Goal: Find specific page/section: Find specific page/section

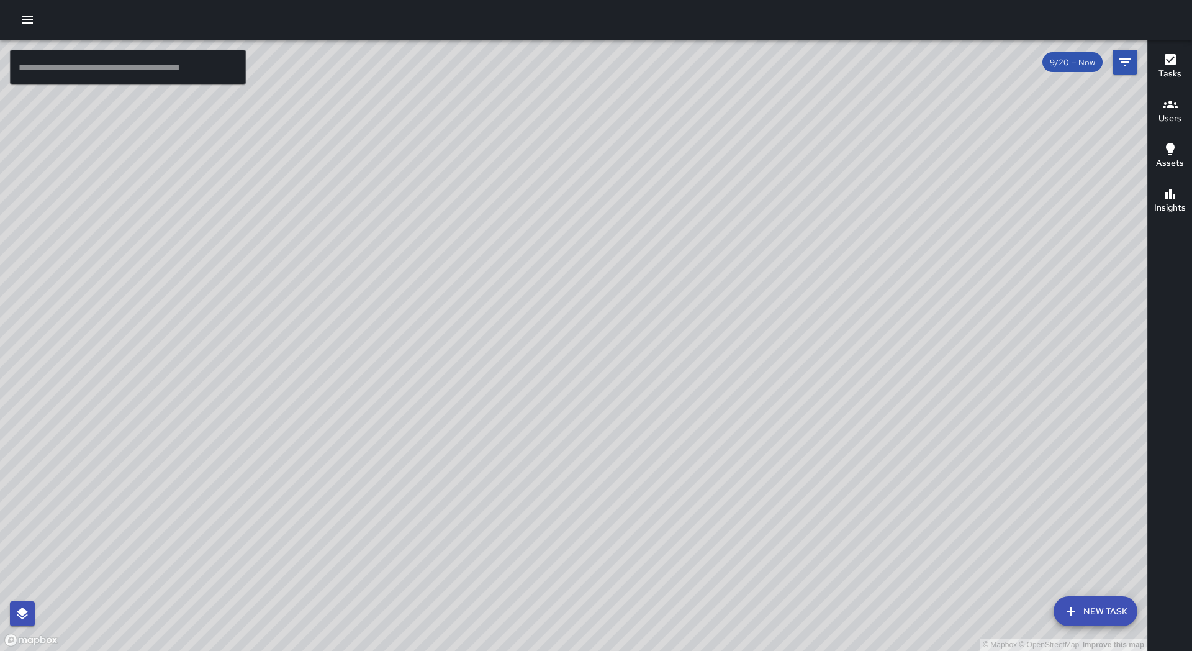
click at [117, 61] on input "text" at bounding box center [128, 67] width 236 height 35
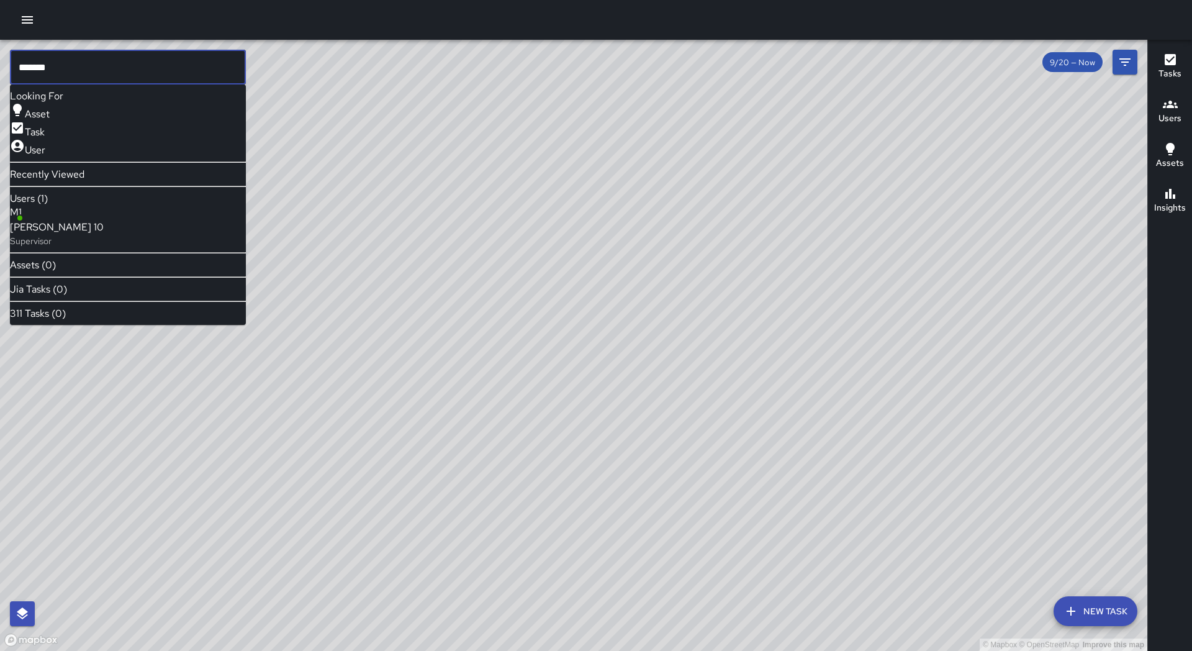
click at [93, 232] on span "[PERSON_NAME] 10" at bounding box center [57, 227] width 94 height 15
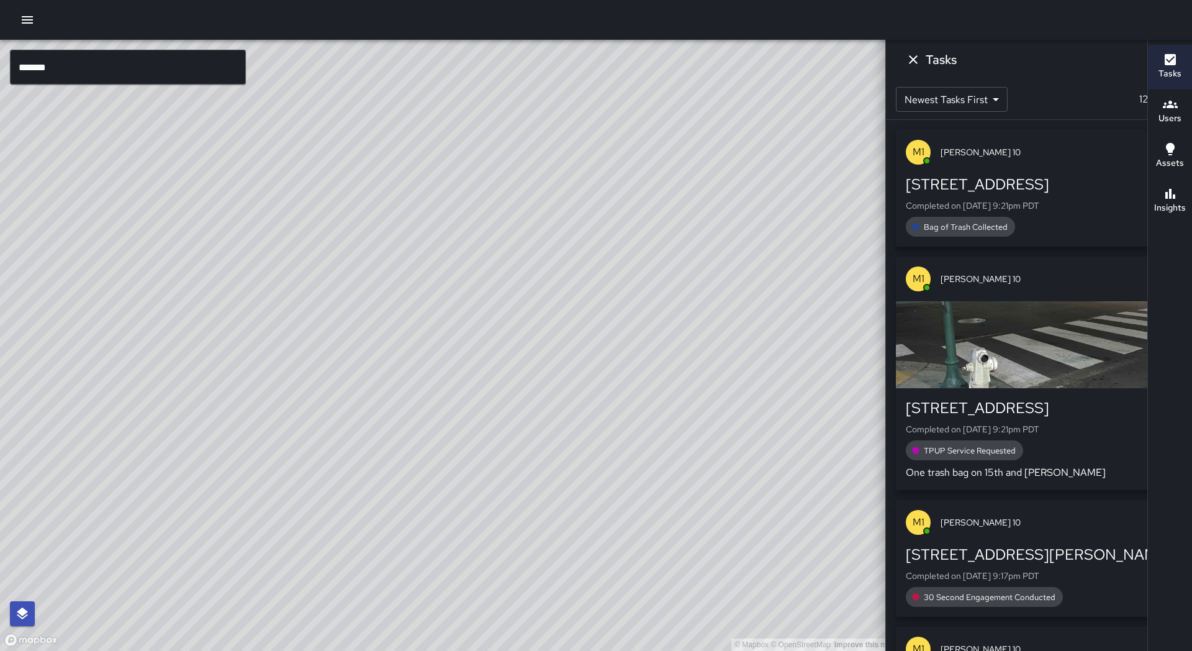
click at [224, 395] on div "© Mapbox © OpenStreetMap Improve this map" at bounding box center [449, 345] width 899 height 611
click at [917, 65] on span "[PERSON_NAME] 10" at bounding box center [971, 64] width 109 height 13
click at [451, 223] on div "© Mapbox © OpenStreetMap Improve this map" at bounding box center [449, 345] width 899 height 611
click at [66, 71] on input "*******" at bounding box center [128, 67] width 236 height 35
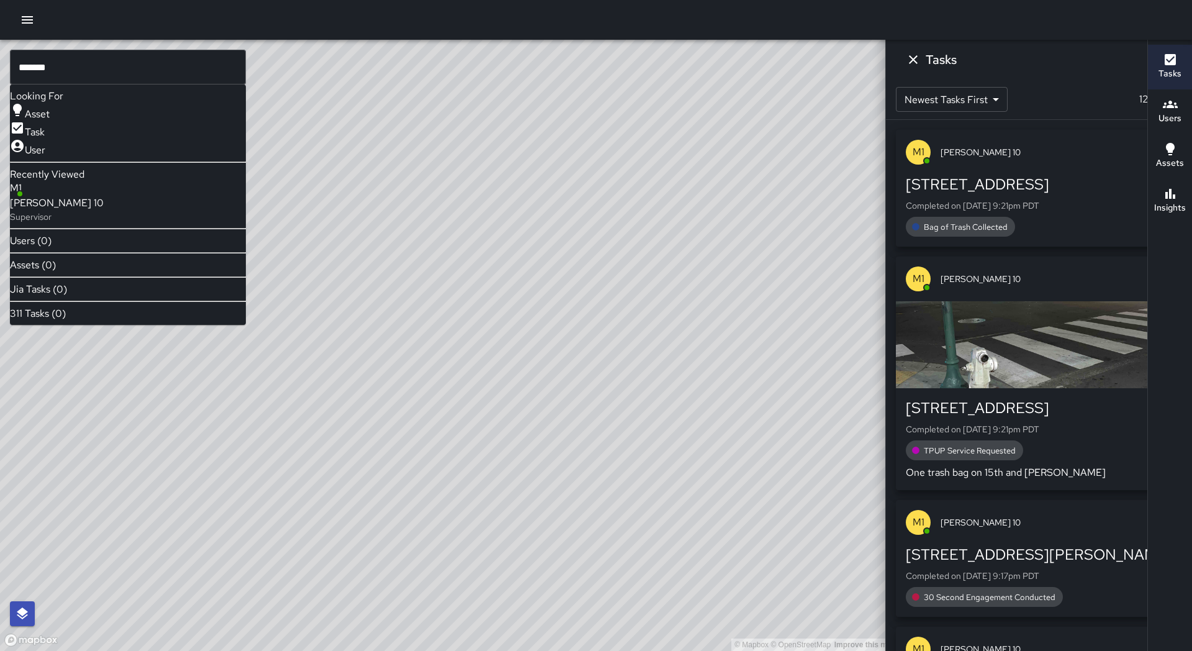
click at [1025, 62] on icon at bounding box center [1032, 60] width 15 height 15
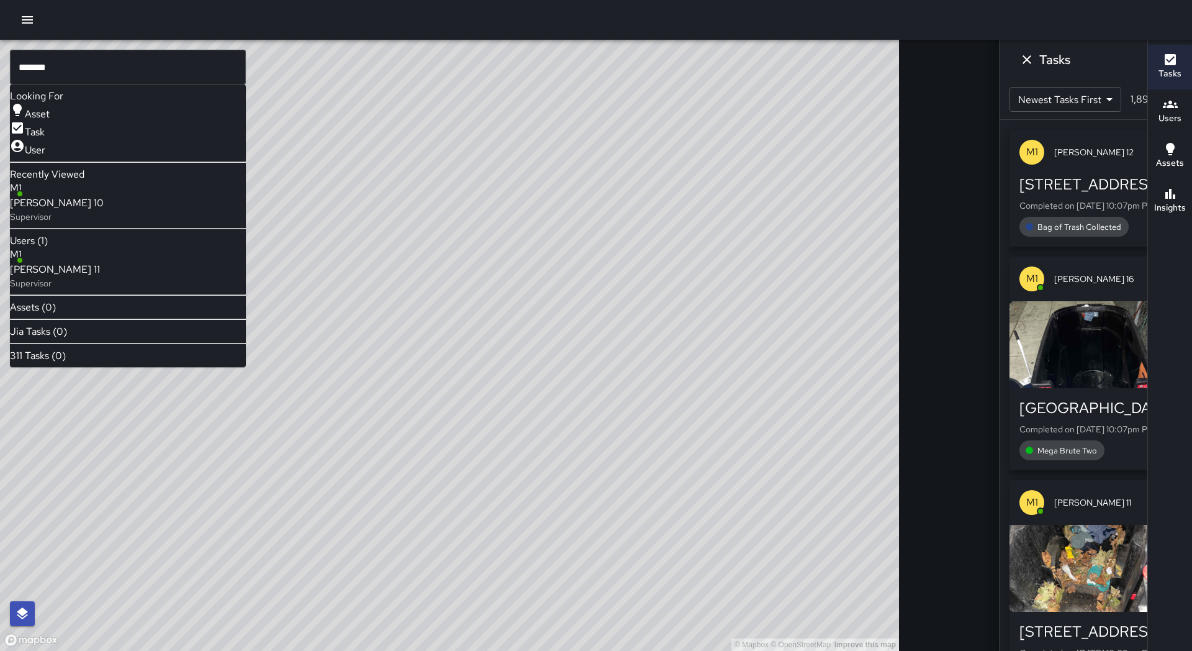
drag, startPoint x: 86, startPoint y: 267, endPoint x: 87, endPoint y: 274, distance: 7.6
click at [87, 274] on div "M1 [PERSON_NAME] 11 Supervisor" at bounding box center [55, 268] width 90 height 42
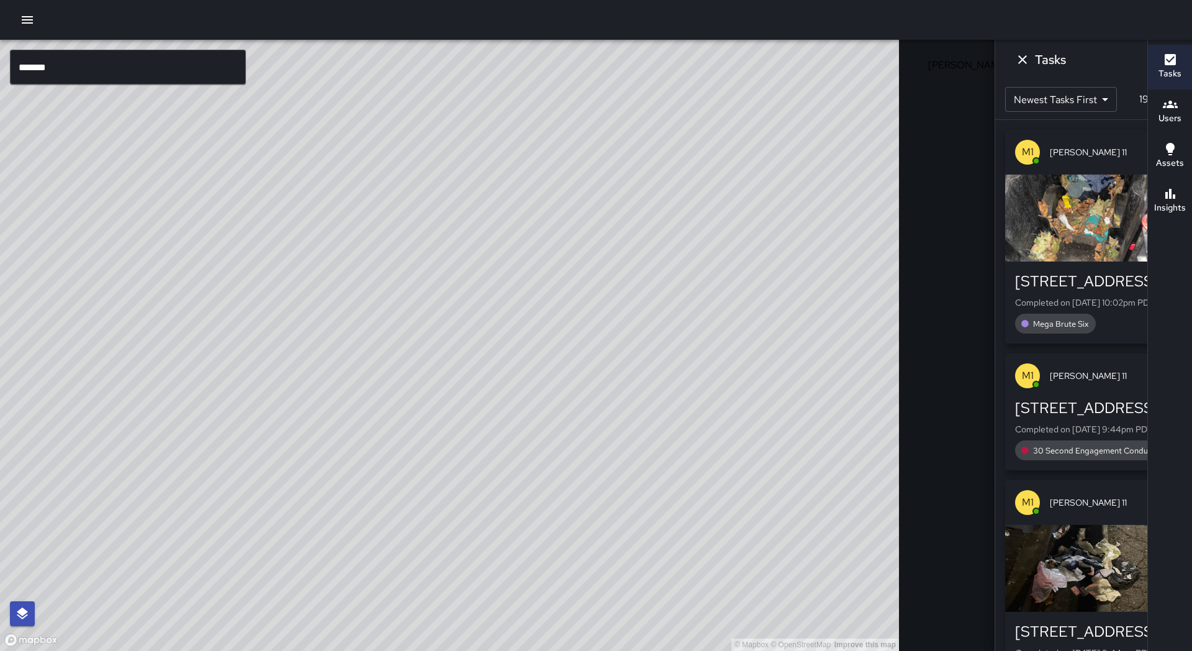
click at [503, 196] on div "© Mapbox © OpenStreetMap Improve this map" at bounding box center [449, 345] width 899 height 611
click at [1027, 61] on icon at bounding box center [1033, 61] width 12 height 12
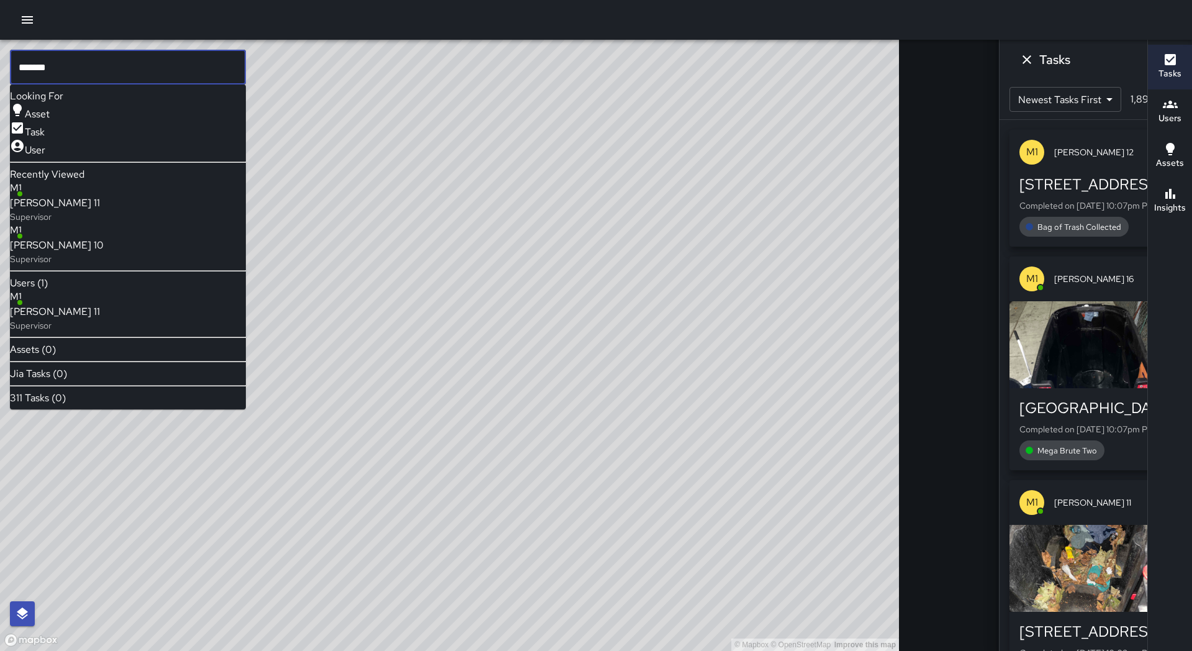
click at [124, 67] on input "*******" at bounding box center [128, 67] width 236 height 35
click at [103, 319] on span "[PERSON_NAME] 18" at bounding box center [56, 311] width 93 height 15
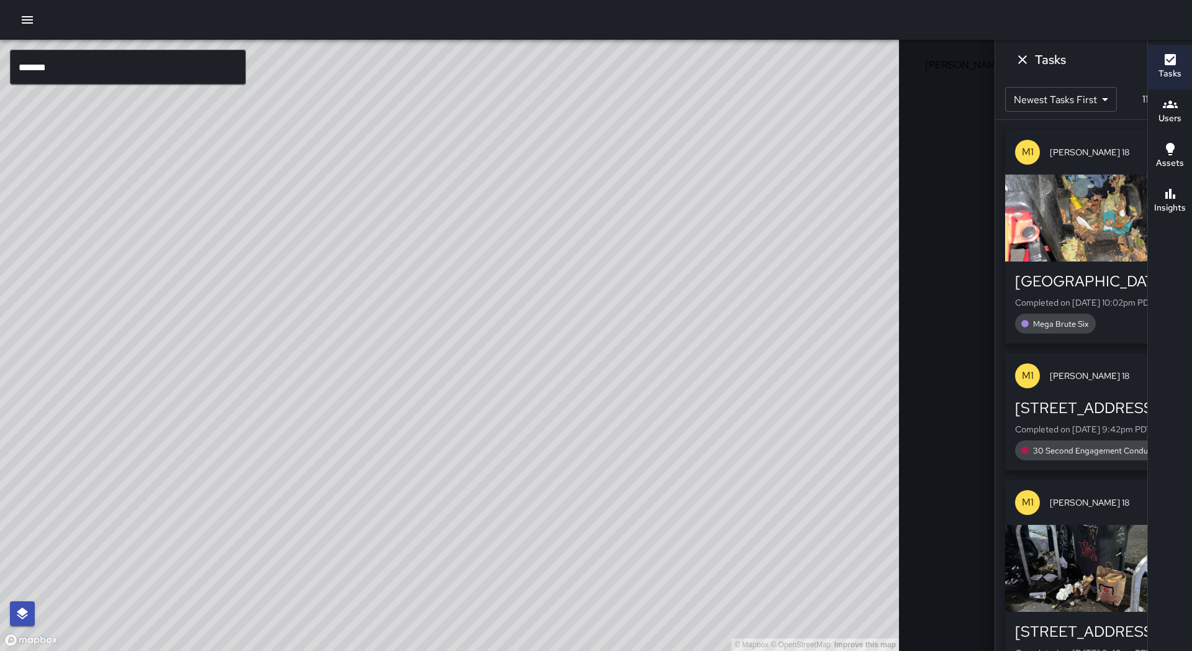
click at [401, 322] on div "© Mapbox © OpenStreetMap Improve this map" at bounding box center [449, 345] width 899 height 611
drag, startPoint x: 475, startPoint y: 322, endPoint x: 330, endPoint y: 461, distance: 201.5
click at [312, 465] on div "© Mapbox © OpenStreetMap Improve this map" at bounding box center [449, 345] width 899 height 611
click at [1027, 62] on icon at bounding box center [1033, 61] width 12 height 12
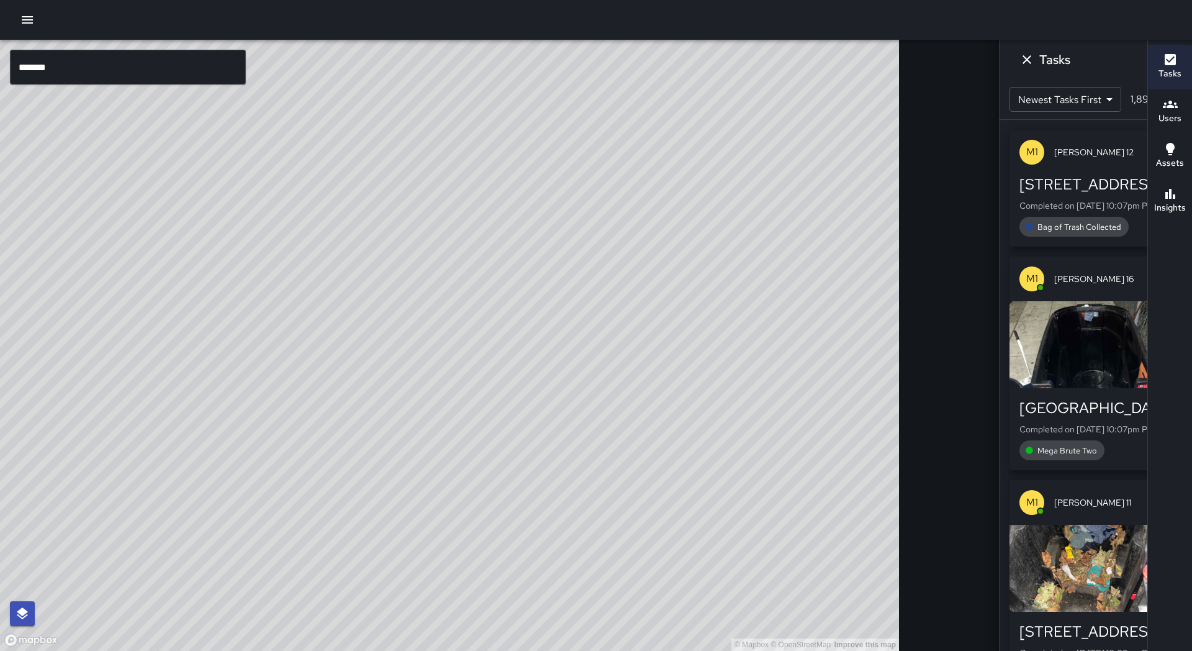
click at [312, 405] on div "© Mapbox © OpenStreetMap Improve this map" at bounding box center [449, 345] width 899 height 611
click at [330, 443] on div "© Mapbox © OpenStreetMap Improve this map" at bounding box center [449, 345] width 899 height 611
drag, startPoint x: 343, startPoint y: 441, endPoint x: 335, endPoint y: 465, distance: 25.7
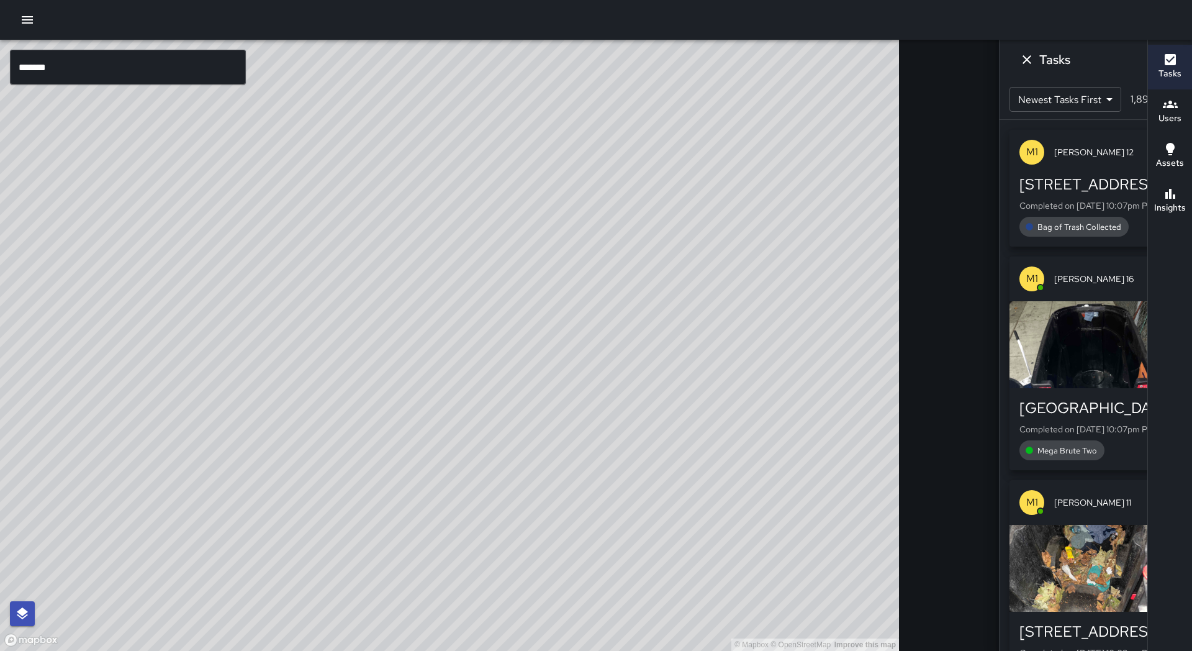
click at [335, 466] on div "© Mapbox © OpenStreetMap Improve this map" at bounding box center [449, 345] width 899 height 611
drag, startPoint x: 412, startPoint y: 438, endPoint x: 92, endPoint y: 402, distance: 321.8
click at [91, 402] on div "© Mapbox © OpenStreetMap Improve this map" at bounding box center [449, 345] width 899 height 611
click at [98, 70] on input "*******" at bounding box center [128, 67] width 236 height 35
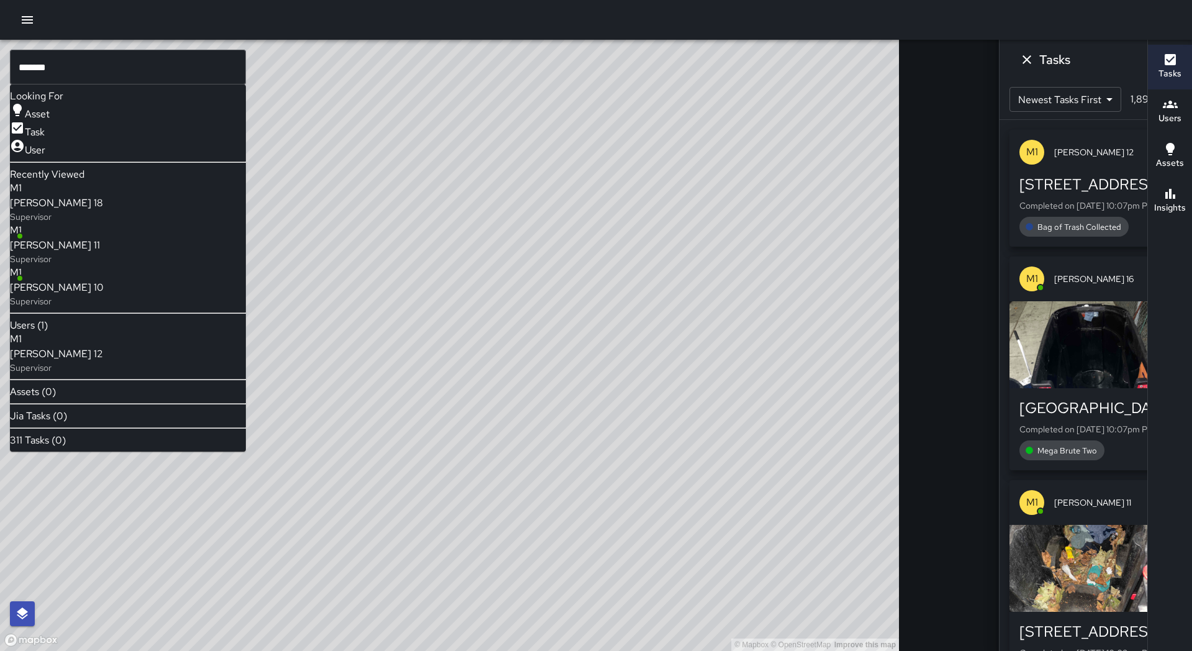
click at [103, 361] on span "[PERSON_NAME] 12" at bounding box center [56, 353] width 93 height 15
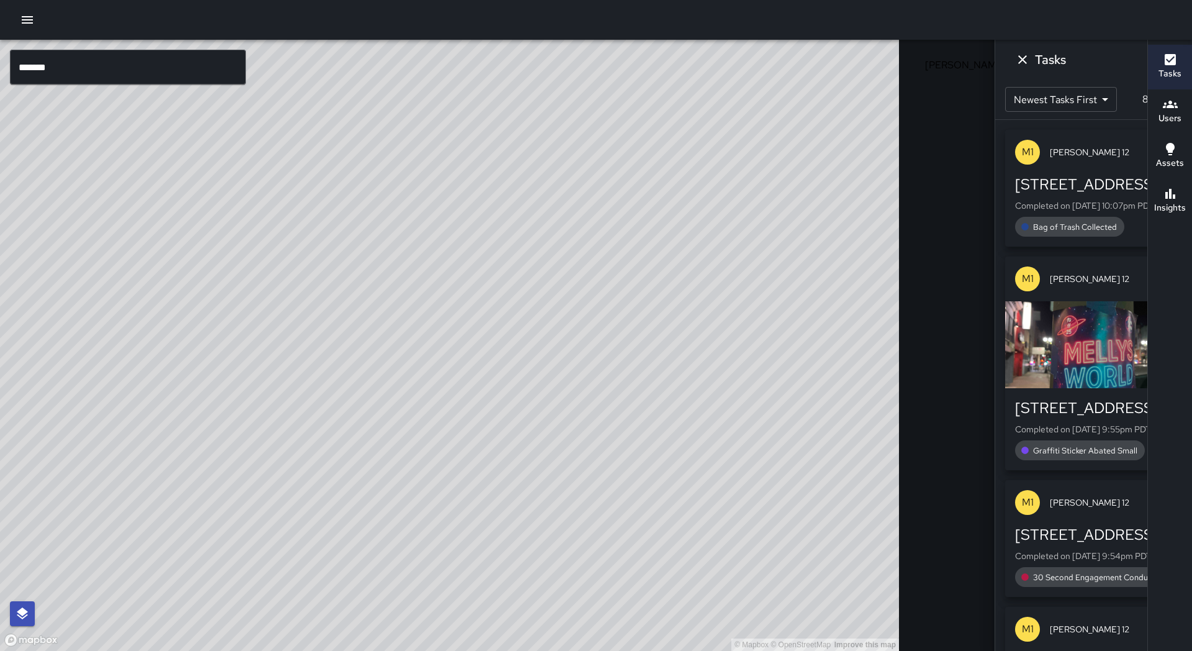
click at [1045, 64] on span "9/21 — Now" at bounding box center [1073, 62] width 57 height 11
click at [559, 177] on div "© Mapbox © OpenStreetMap Improve this map" at bounding box center [449, 345] width 899 height 611
click at [542, 222] on div "© Mapbox © OpenStreetMap Improve this map" at bounding box center [449, 345] width 899 height 611
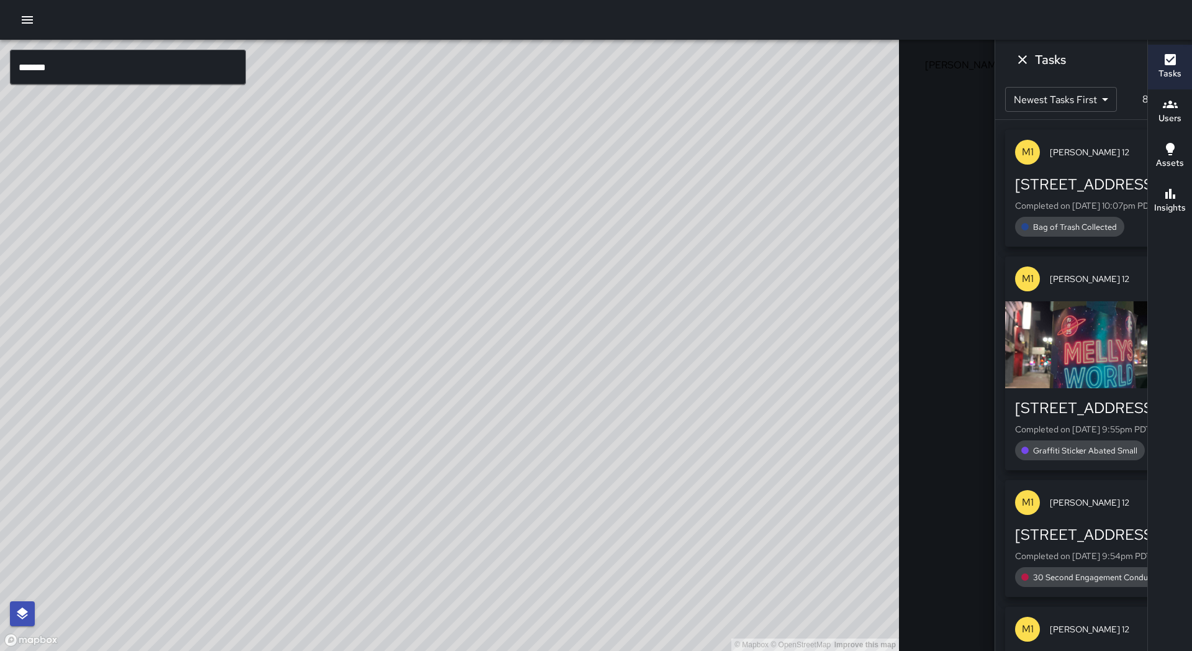
drag, startPoint x: 513, startPoint y: 238, endPoint x: 421, endPoint y: 292, distance: 106.6
click at [421, 292] on div "© Mapbox © OpenStreetMap Improve this map" at bounding box center [449, 345] width 899 height 611
drag, startPoint x: 373, startPoint y: 141, endPoint x: 100, endPoint y: 307, distance: 319.5
click at [101, 307] on div "© Mapbox © OpenStreetMap Improve this map" at bounding box center [449, 345] width 899 height 611
drag, startPoint x: 497, startPoint y: 208, endPoint x: 232, endPoint y: 288, distance: 276.9
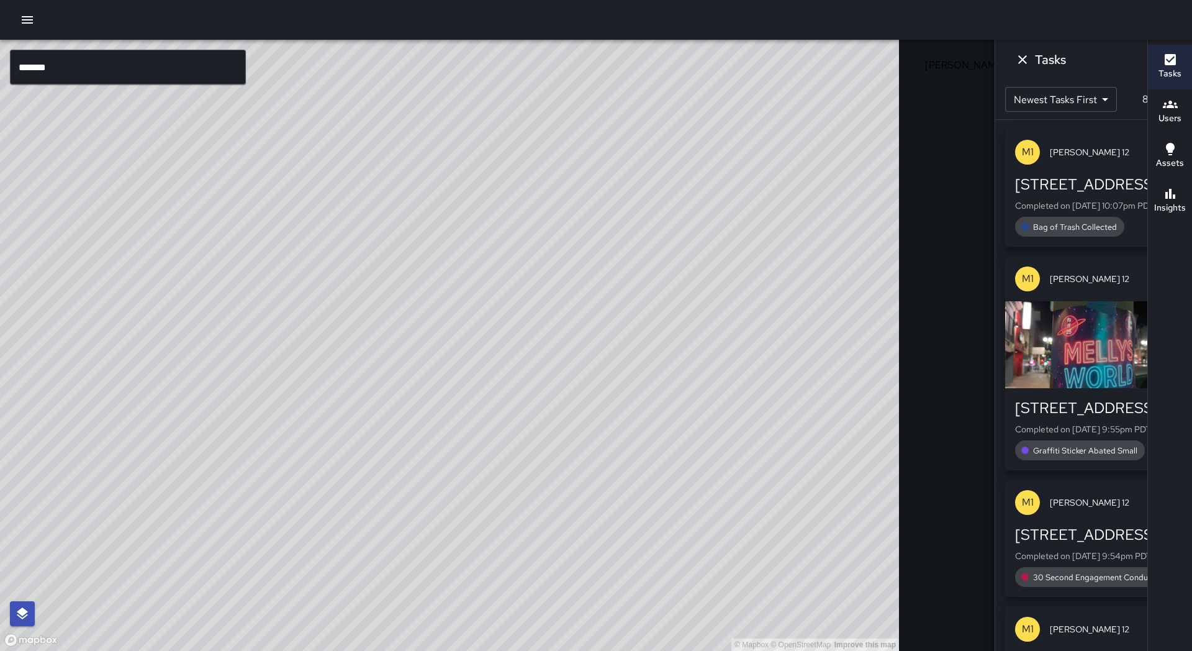
click at [232, 288] on div "© Mapbox © OpenStreetMap Improve this map" at bounding box center [449, 345] width 899 height 611
click at [27, 23] on icon "button" at bounding box center [27, 19] width 15 height 15
click at [27, 23] on icon "button" at bounding box center [27, 19] width 11 height 7
click at [456, 650] on div at bounding box center [596, 651] width 1192 height 0
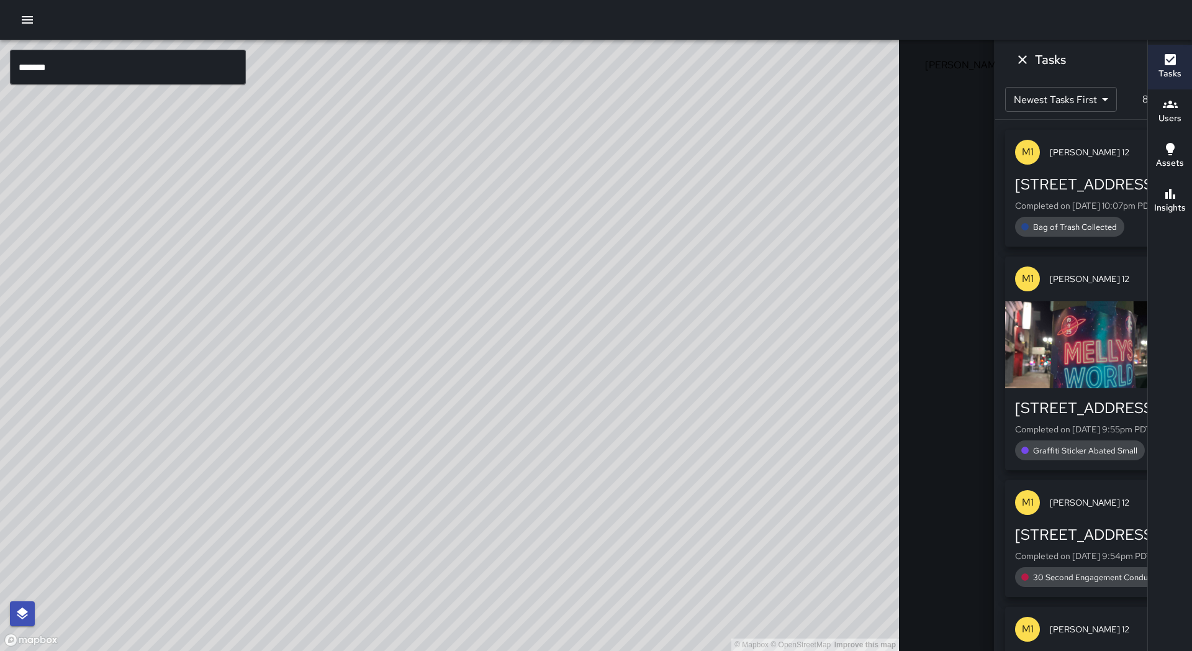
drag, startPoint x: 451, startPoint y: 279, endPoint x: 274, endPoint y: 323, distance: 182.8
click at [259, 341] on div "© Mapbox © OpenStreetMap Improve this map" at bounding box center [449, 345] width 899 height 611
drag, startPoint x: 539, startPoint y: 241, endPoint x: 239, endPoint y: 361, distance: 323.1
click at [219, 367] on div "© Mapbox © OpenStreetMap Improve this map" at bounding box center [449, 345] width 899 height 611
drag, startPoint x: 320, startPoint y: 356, endPoint x: 82, endPoint y: 469, distance: 263.2
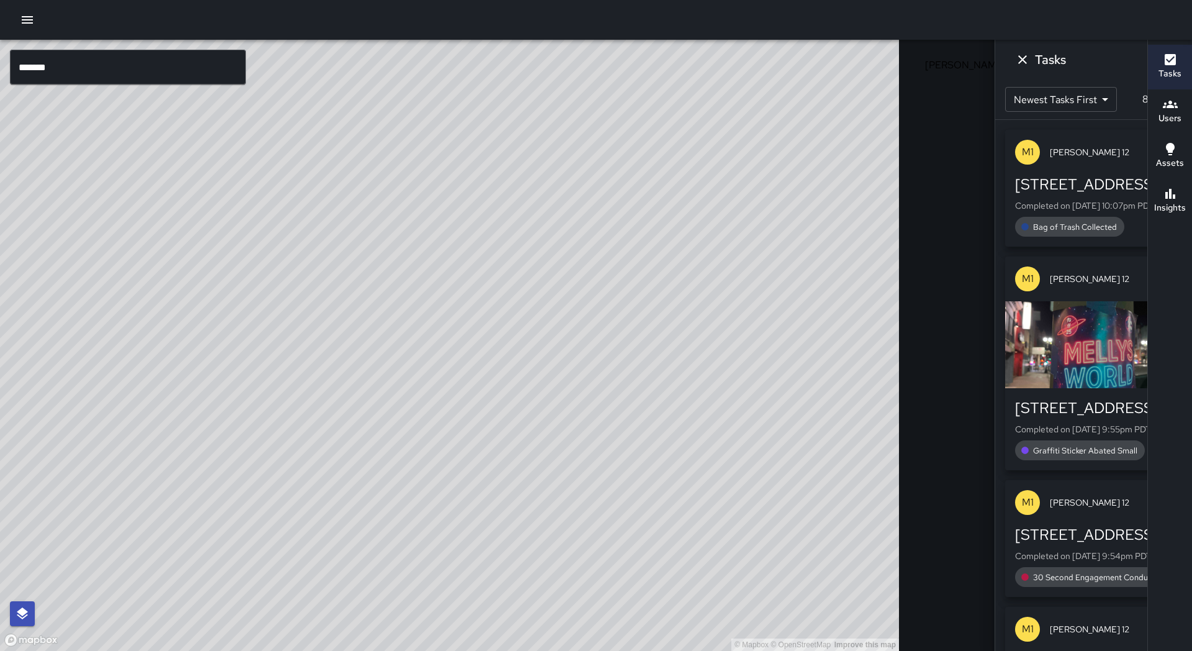
click at [71, 471] on div "© Mapbox © OpenStreetMap Improve this map" at bounding box center [449, 345] width 899 height 611
click at [1015, 59] on icon "Dismiss" at bounding box center [1022, 59] width 15 height 15
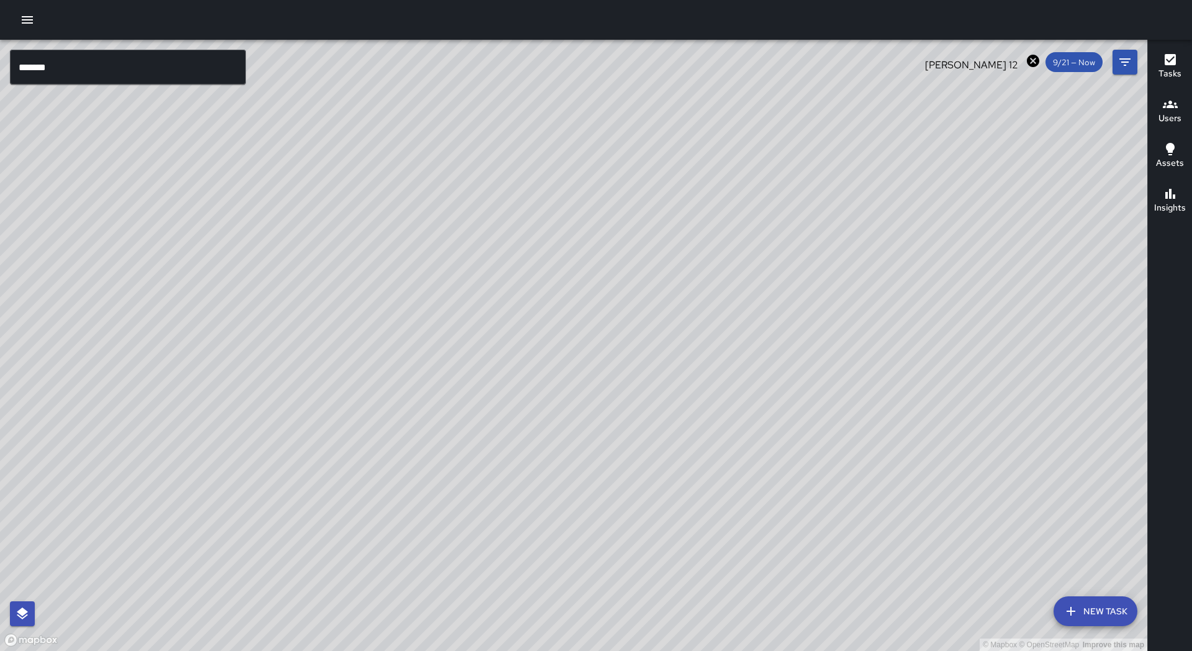
click at [1075, 67] on span "9/21 — Now" at bounding box center [1073, 62] width 57 height 11
click at [1124, 66] on icon "Filters" at bounding box center [1124, 61] width 11 height 7
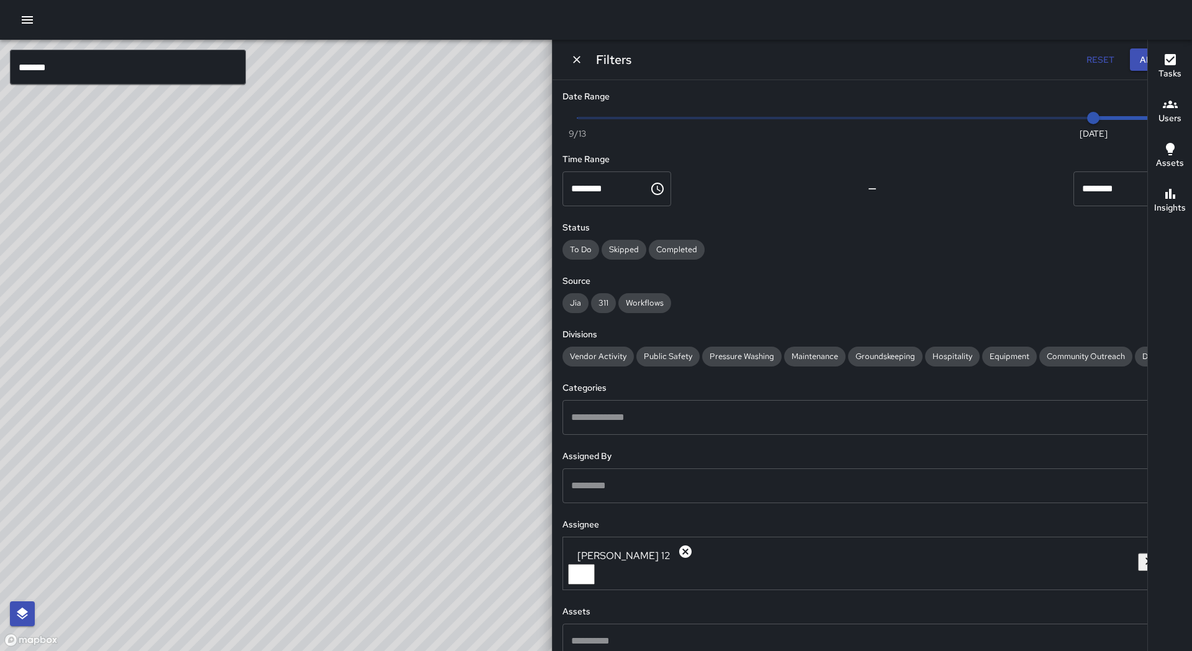
click at [1045, 59] on span "9/21 — Now" at bounding box center [1073, 62] width 57 height 11
click at [75, 71] on input "*******" at bounding box center [128, 67] width 236 height 35
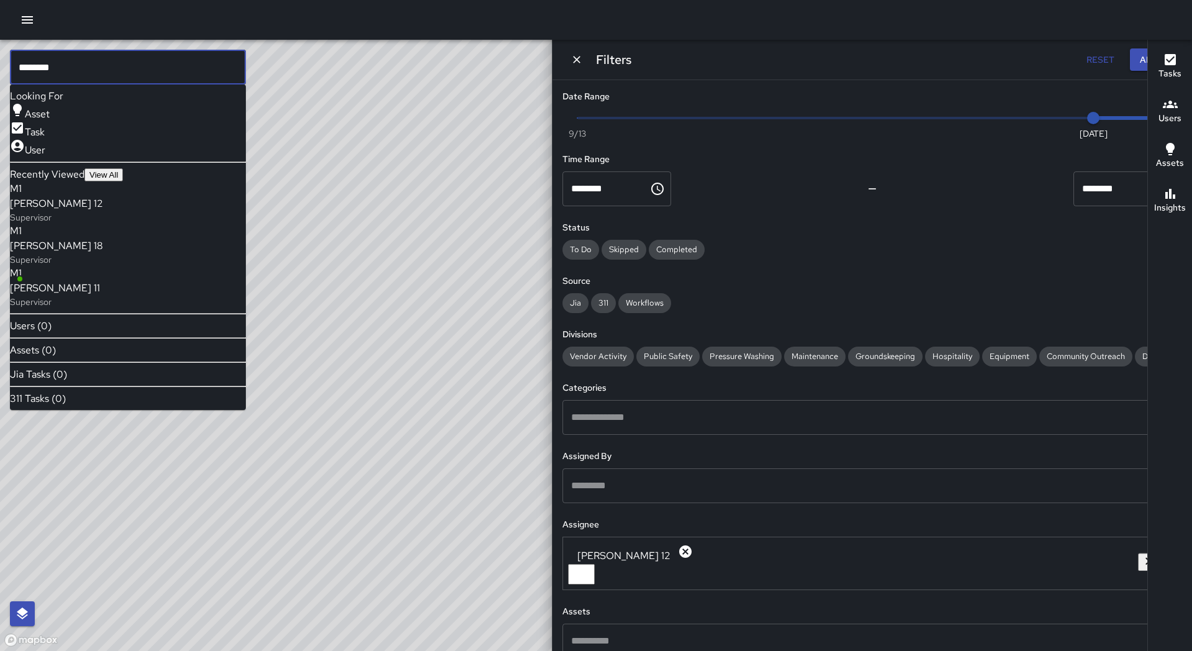
click at [76, 74] on input "********" at bounding box center [128, 67] width 236 height 35
type input "*******"
click at [917, 62] on span "[PERSON_NAME] 12" at bounding box center [971, 64] width 108 height 13
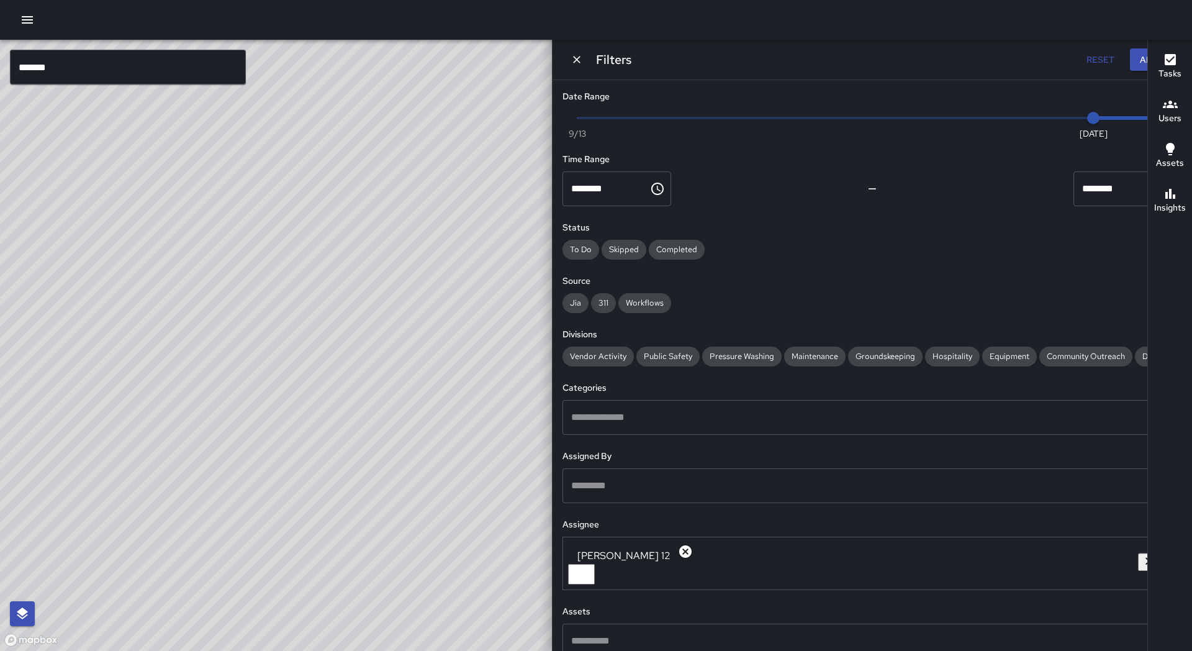
click at [1027, 60] on icon at bounding box center [1033, 61] width 12 height 12
click at [166, 65] on input "*******" at bounding box center [128, 67] width 236 height 35
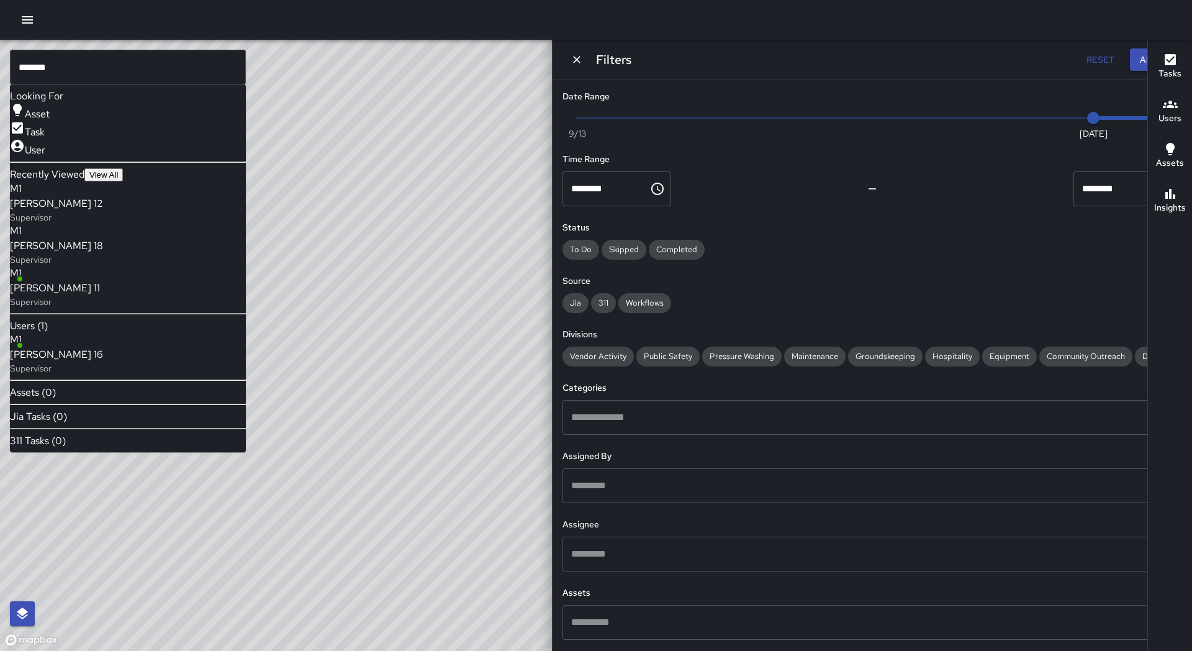
click at [103, 374] on div "M1 [PERSON_NAME] 16 Supervisor" at bounding box center [56, 353] width 93 height 42
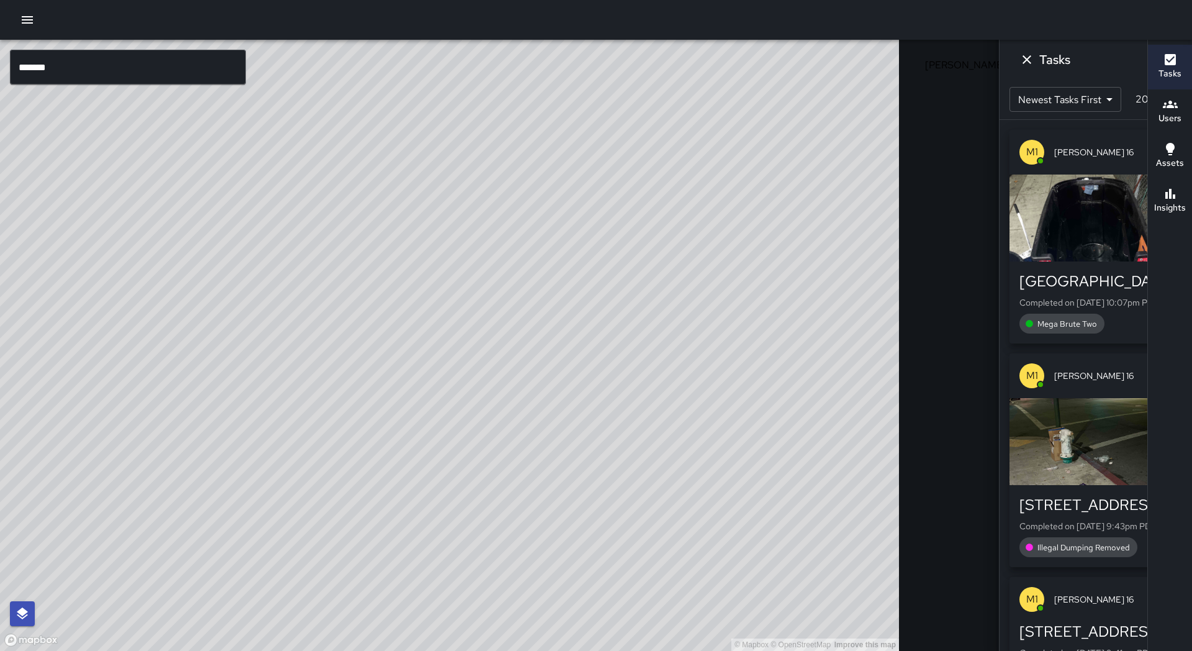
drag, startPoint x: 188, startPoint y: 317, endPoint x: 526, endPoint y: 489, distance: 379.2
click at [528, 493] on div "© Mapbox © OpenStreetMap Improve this map" at bounding box center [449, 345] width 899 height 611
drag, startPoint x: 202, startPoint y: 299, endPoint x: 485, endPoint y: 449, distance: 320.5
click at [485, 449] on div "© Mapbox © OpenStreetMap Improve this map" at bounding box center [449, 345] width 899 height 611
drag, startPoint x: 1021, startPoint y: 116, endPoint x: 1029, endPoint y: 107, distance: 12.3
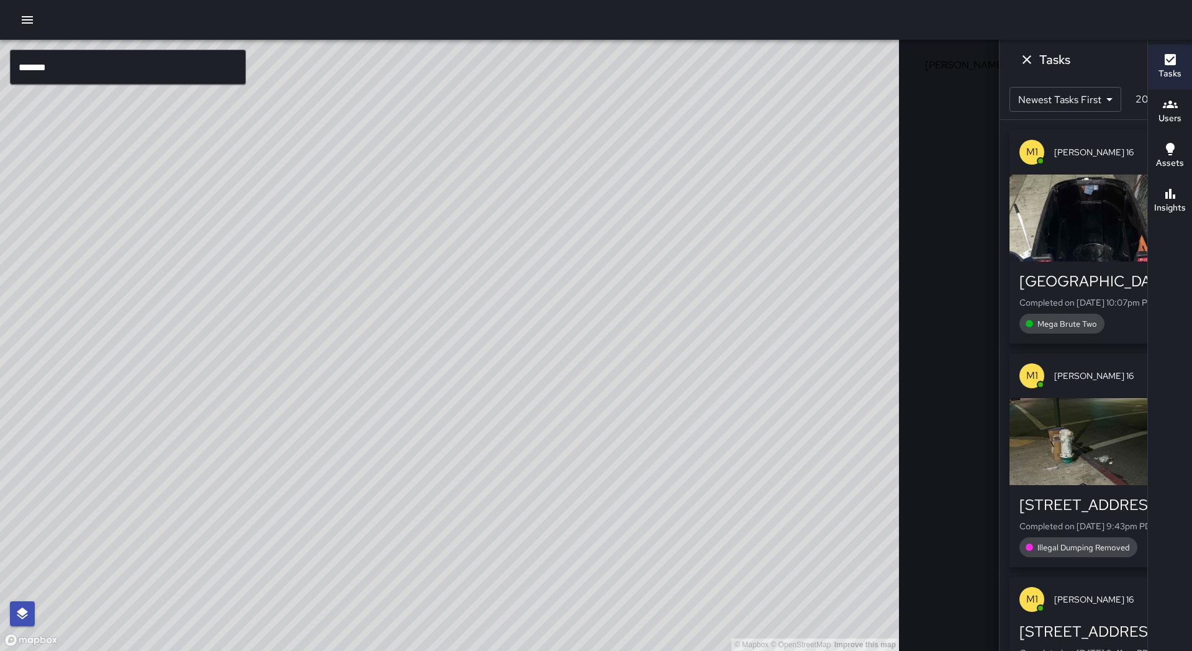
click at [1022, 114] on div "Newest Tasks First * ​ 204 tasks" at bounding box center [1095, 99] width 192 height 40
click at [999, 66] on div "Tasks" at bounding box center [1095, 60] width 192 height 40
click at [1019, 64] on icon "Dismiss" at bounding box center [1026, 59] width 15 height 15
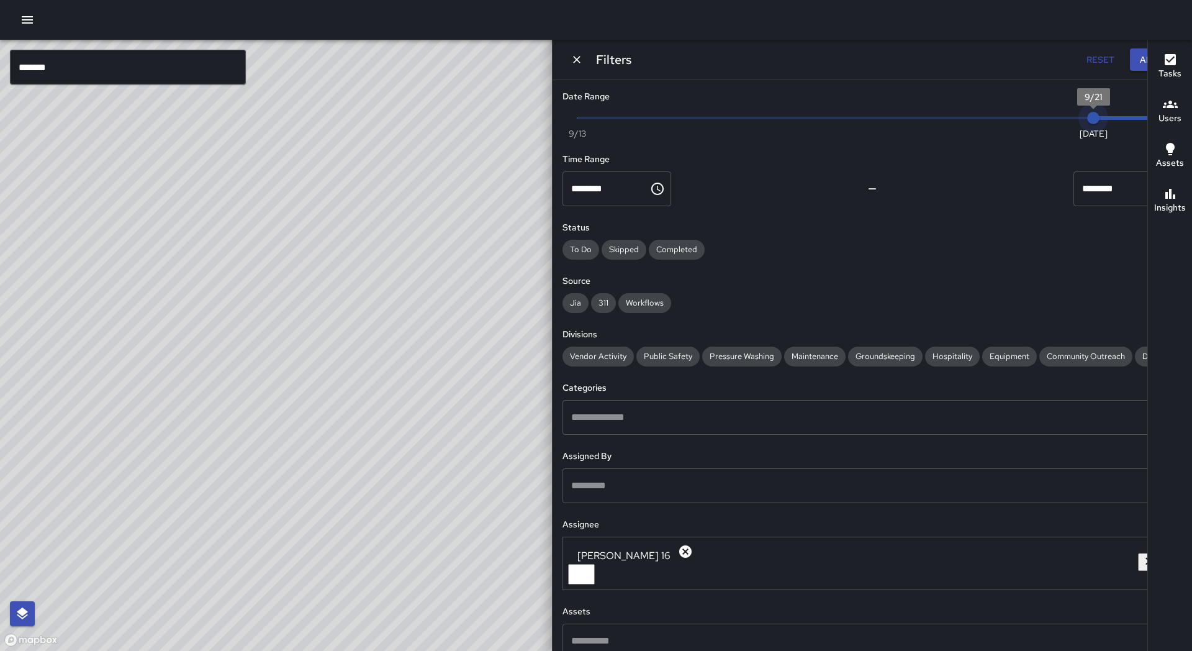
drag, startPoint x: 1091, startPoint y: 120, endPoint x: 1122, endPoint y: 122, distance: 31.1
click at [1123, 122] on div "Now [DATE] [DATE] 10:47 pm" at bounding box center [872, 126] width 620 height 34
click at [1161, 122] on span "10:47 pm" at bounding box center [1167, 118] width 12 height 12
drag, startPoint x: 134, startPoint y: 0, endPoint x: 161, endPoint y: -9, distance: 28.7
click at [162, 0] on html "© Mapbox © OpenStreetMap Improve this map ******* ​ New Task [PERSON_NAME] 16 9…" at bounding box center [596, 325] width 1192 height 651
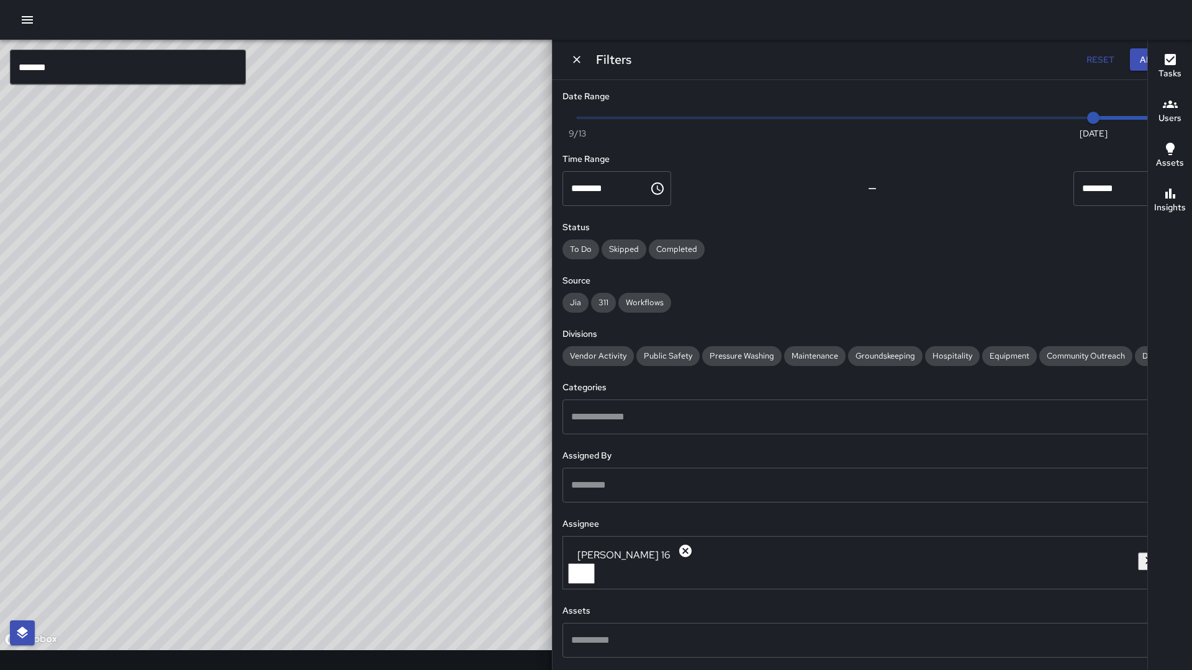
click at [28, 23] on icon "button" at bounding box center [27, 19] width 11 height 7
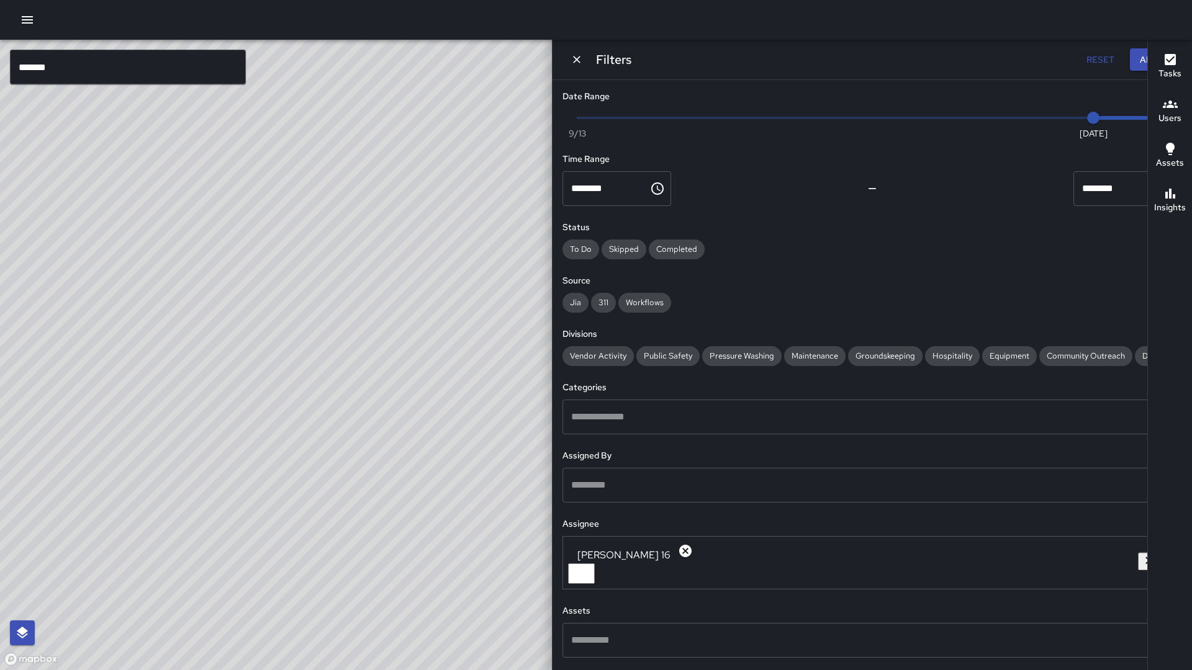
drag, startPoint x: 449, startPoint y: 239, endPoint x: 454, endPoint y: 224, distance: 15.5
click at [454, 650] on div at bounding box center [596, 670] width 1192 height 0
drag, startPoint x: 525, startPoint y: 199, endPoint x: 484, endPoint y: 346, distance: 152.7
click at [483, 348] on div "© Mapbox © OpenStreetMap Improve this map" at bounding box center [449, 355] width 899 height 631
drag, startPoint x: 513, startPoint y: 62, endPoint x: 510, endPoint y: 130, distance: 68.4
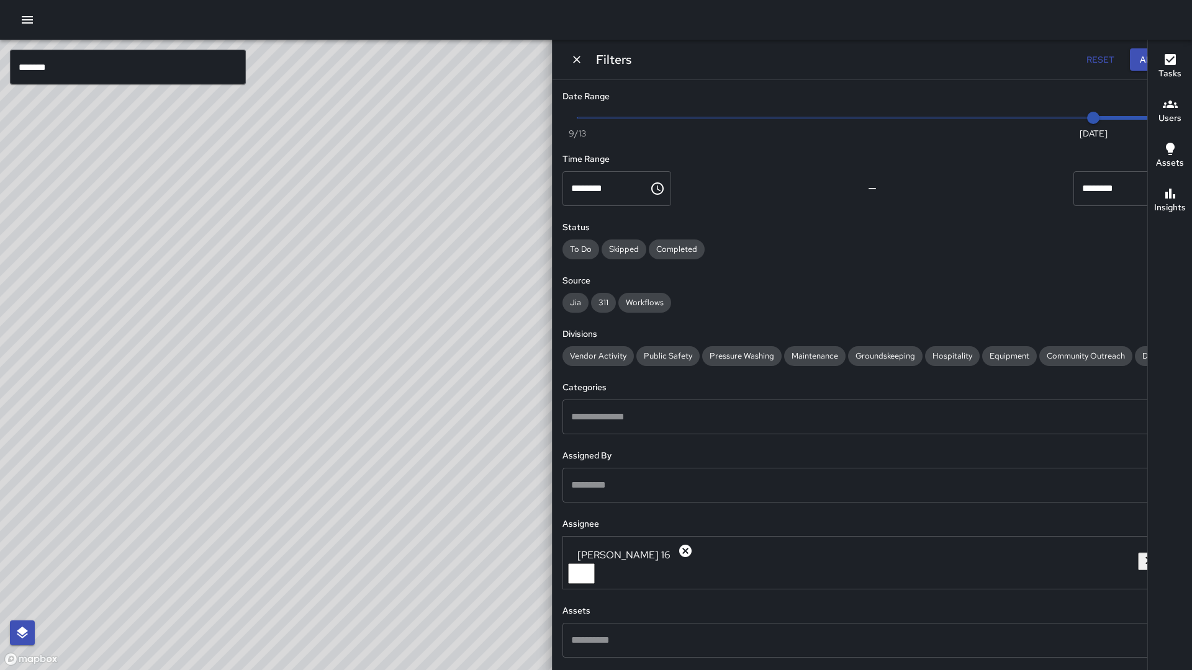
click at [509, 133] on div "© Mapbox © OpenStreetMap Improve this map ******* ​ New Task [PERSON_NAME] 16 9…" at bounding box center [596, 335] width 1192 height 670
click at [33, 22] on icon "button" at bounding box center [27, 19] width 11 height 7
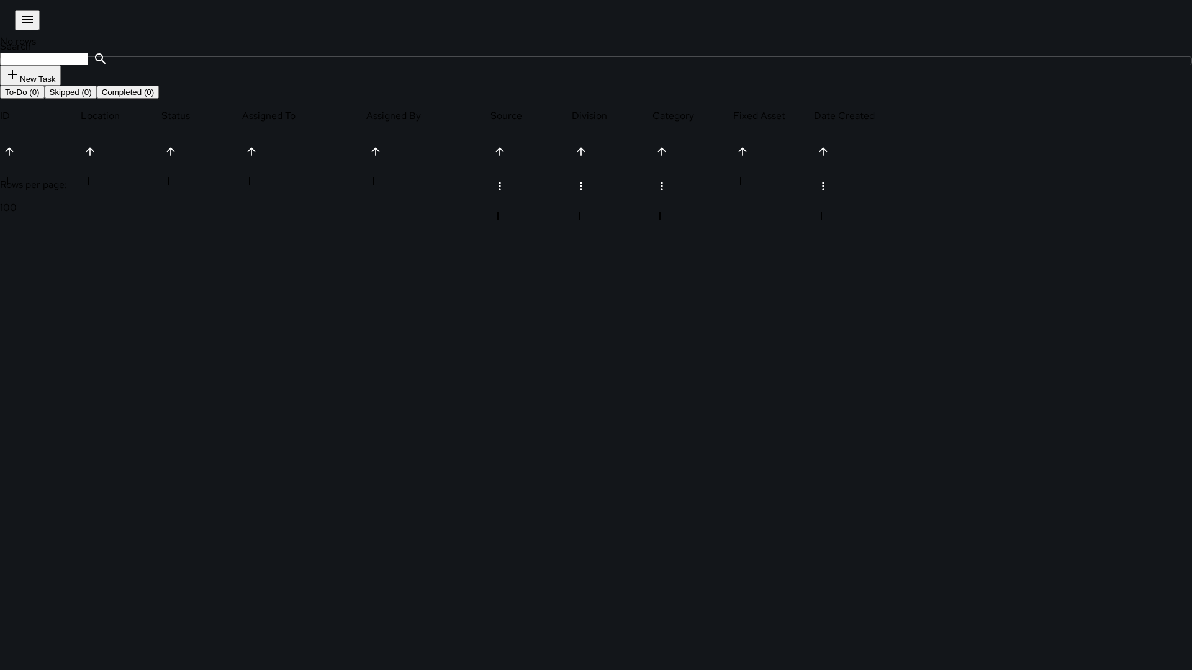
scroll to position [1, 1]
click at [26, 18] on icon "button" at bounding box center [27, 19] width 15 height 15
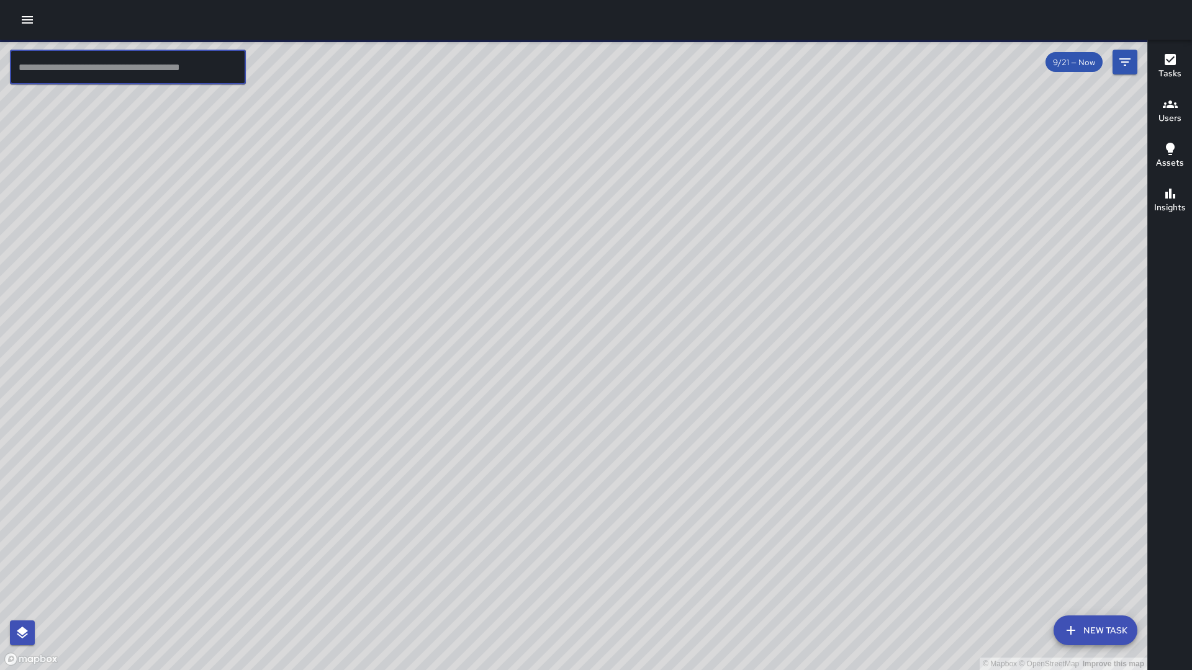
click at [63, 77] on input "text" at bounding box center [128, 67] width 236 height 35
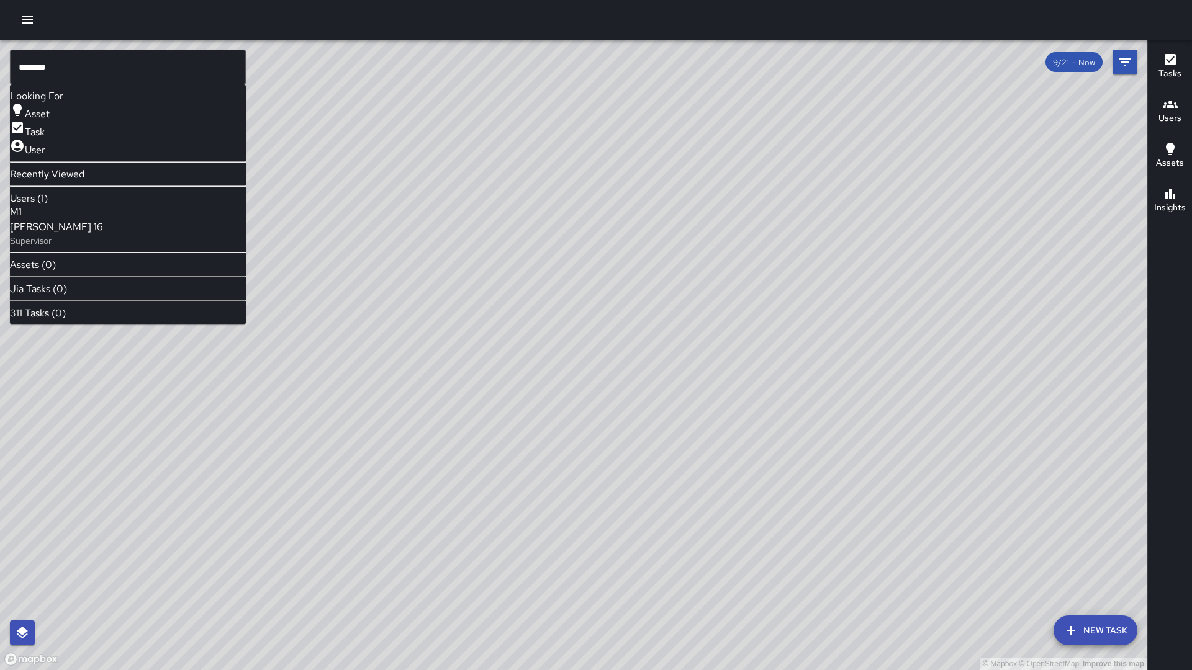
click at [73, 247] on div "M1 [PERSON_NAME] 16 Supervisor" at bounding box center [56, 226] width 93 height 42
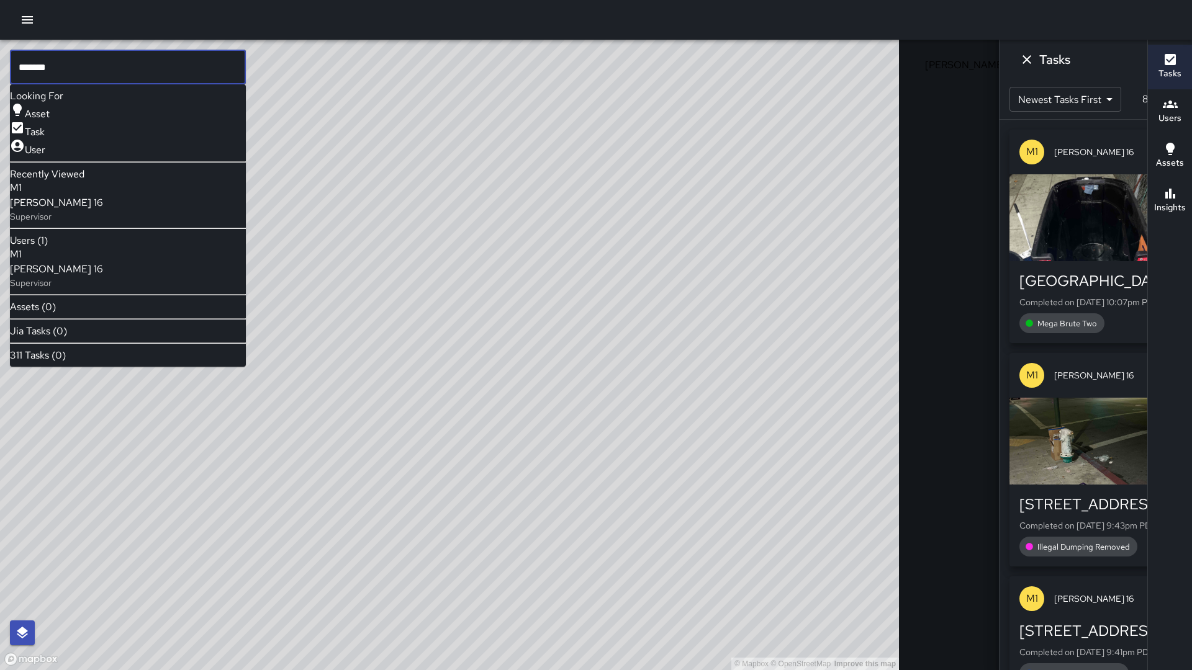
click at [68, 76] on input "*******" at bounding box center [128, 67] width 236 height 35
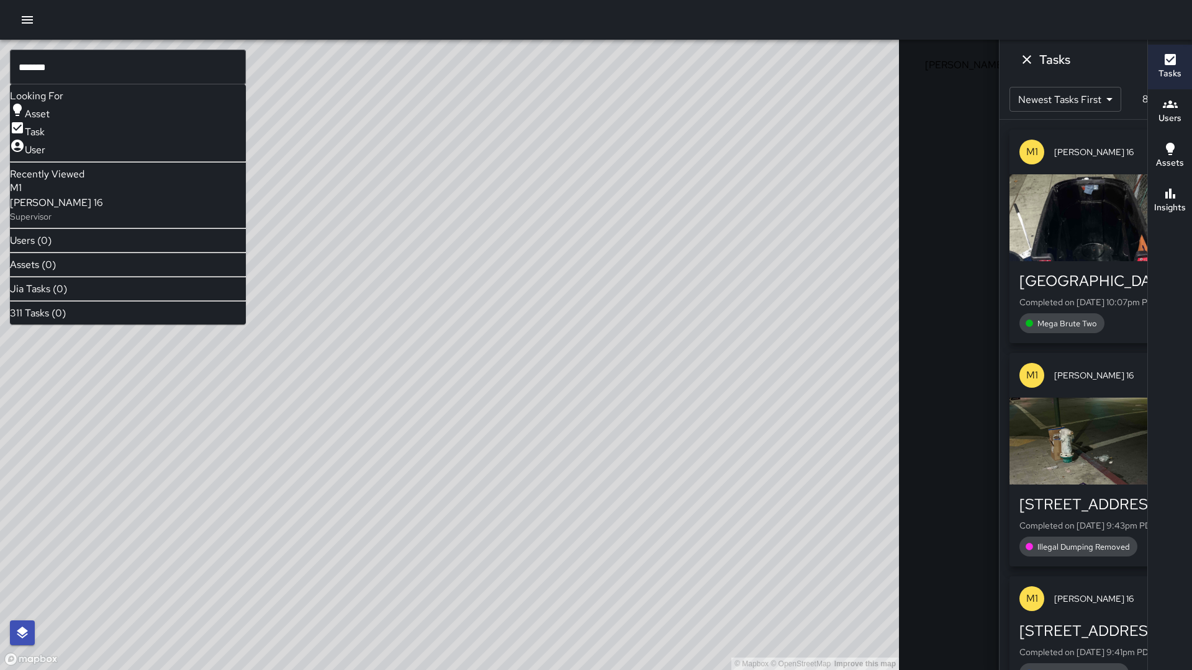
click at [1027, 59] on icon at bounding box center [1033, 61] width 12 height 12
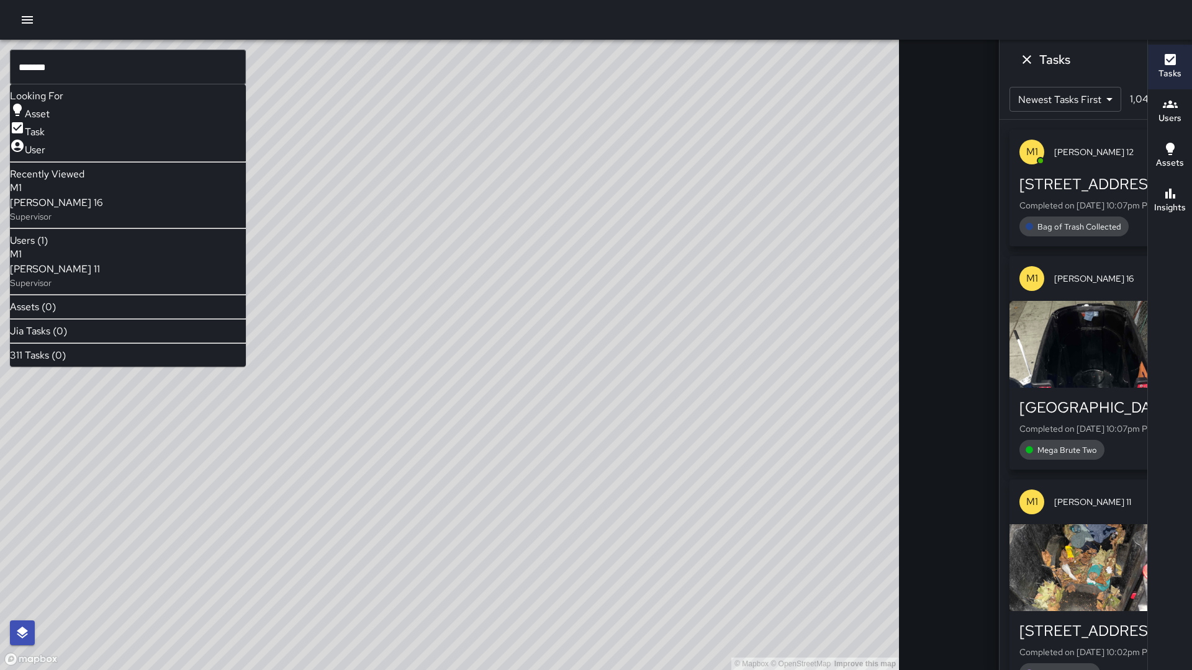
click at [100, 284] on p "Supervisor" at bounding box center [55, 283] width 90 height 12
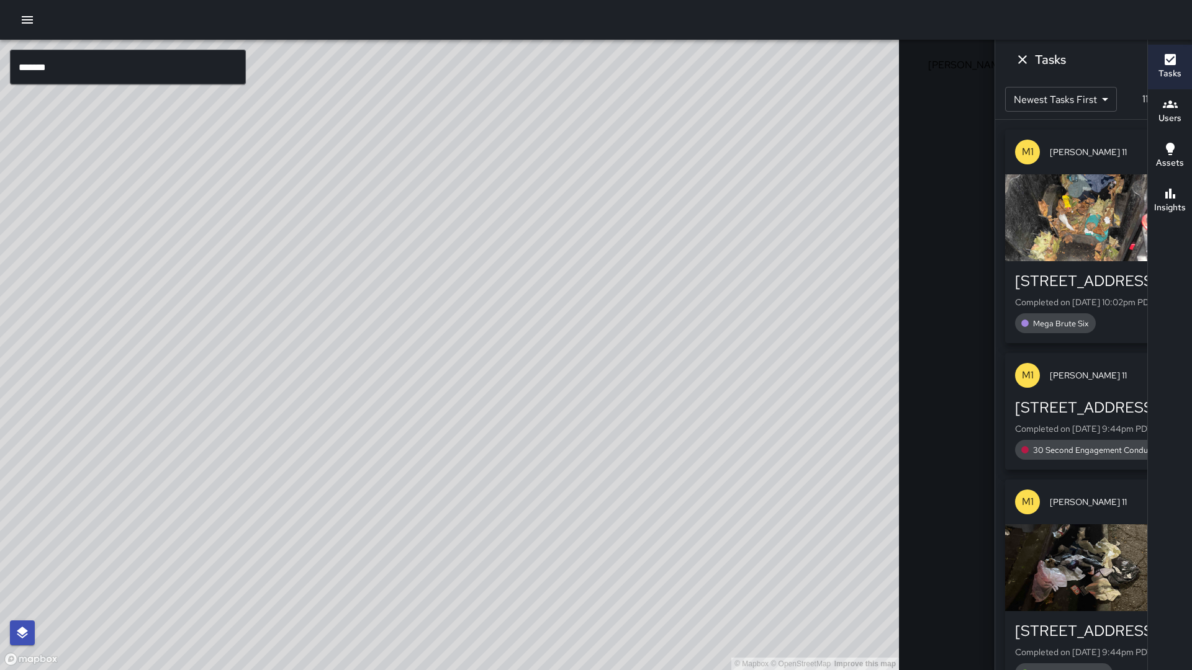
click at [81, 69] on input "*******" at bounding box center [128, 67] width 236 height 35
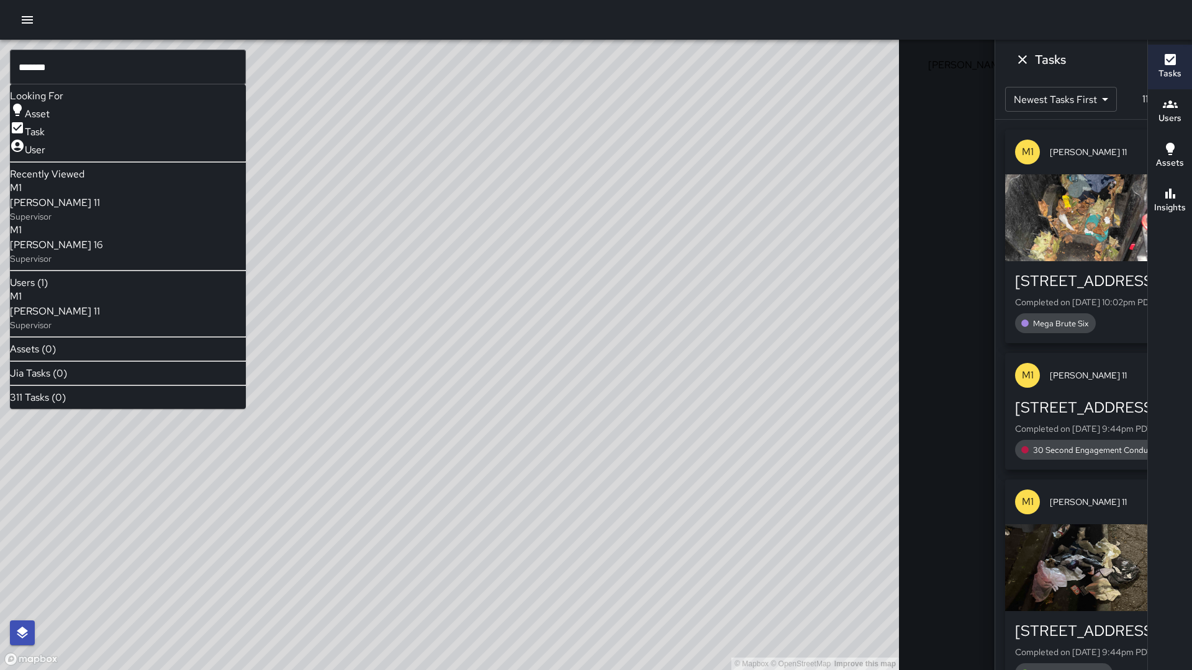
click at [491, 261] on div "© Mapbox © OpenStreetMap Improve this map" at bounding box center [449, 355] width 899 height 631
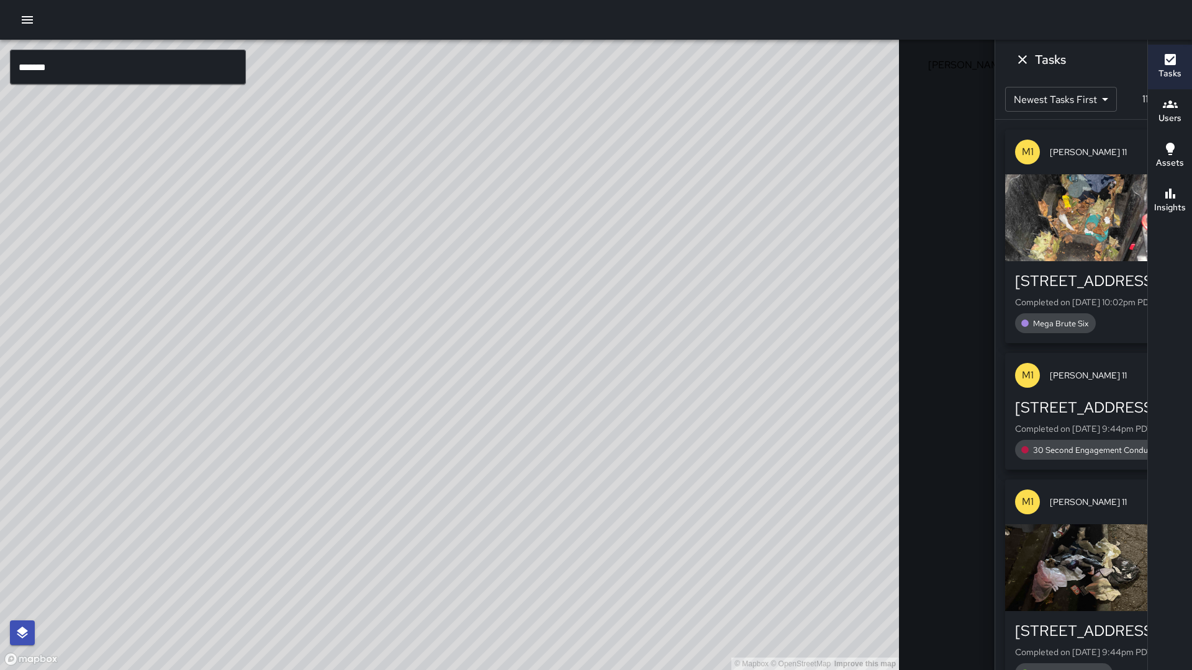
click at [488, 264] on div "© Mapbox © OpenStreetMap Improve this map" at bounding box center [449, 355] width 899 height 631
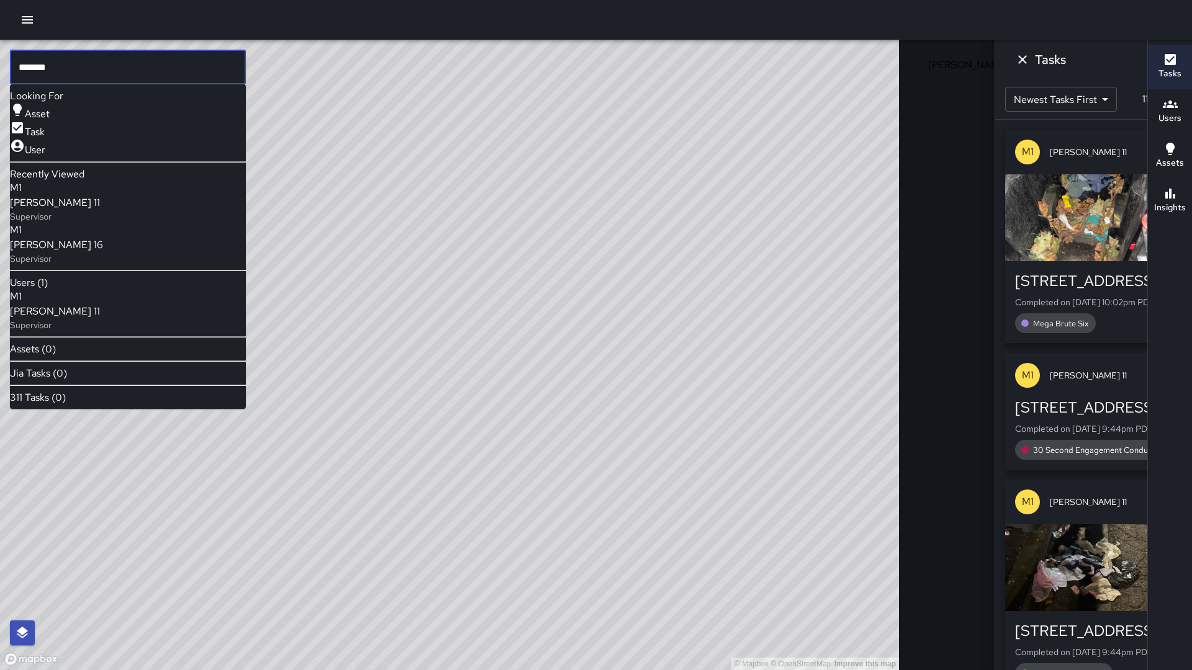
click at [50, 76] on input "*******" at bounding box center [128, 67] width 236 height 35
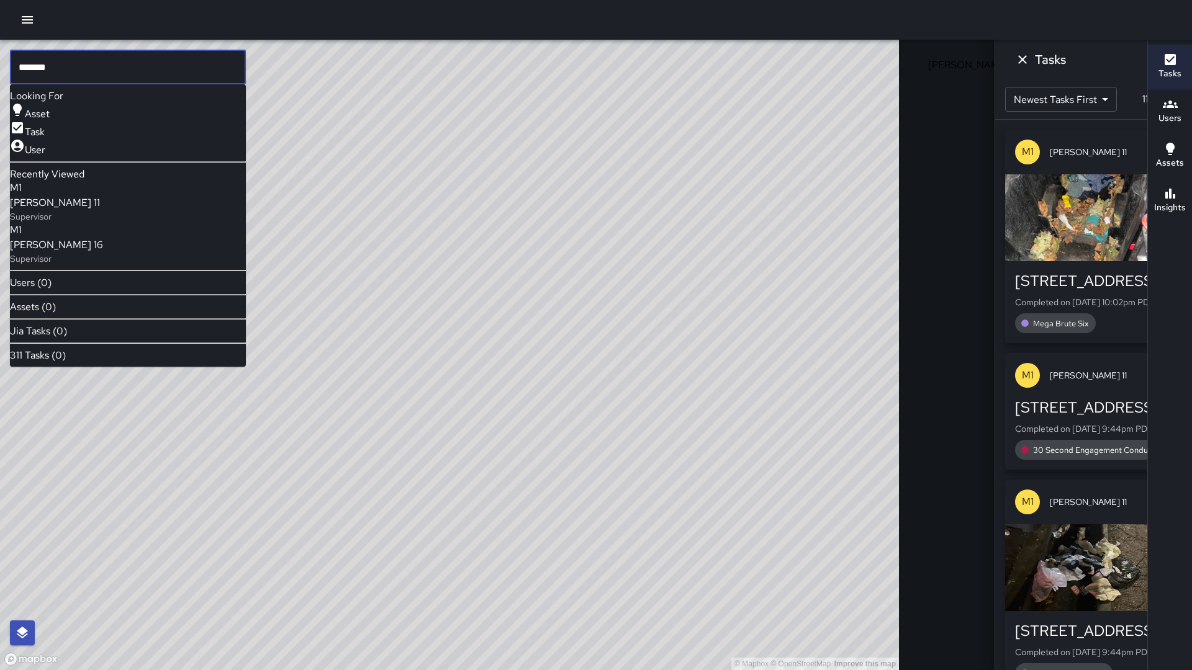
click at [1027, 64] on icon at bounding box center [1033, 61] width 12 height 12
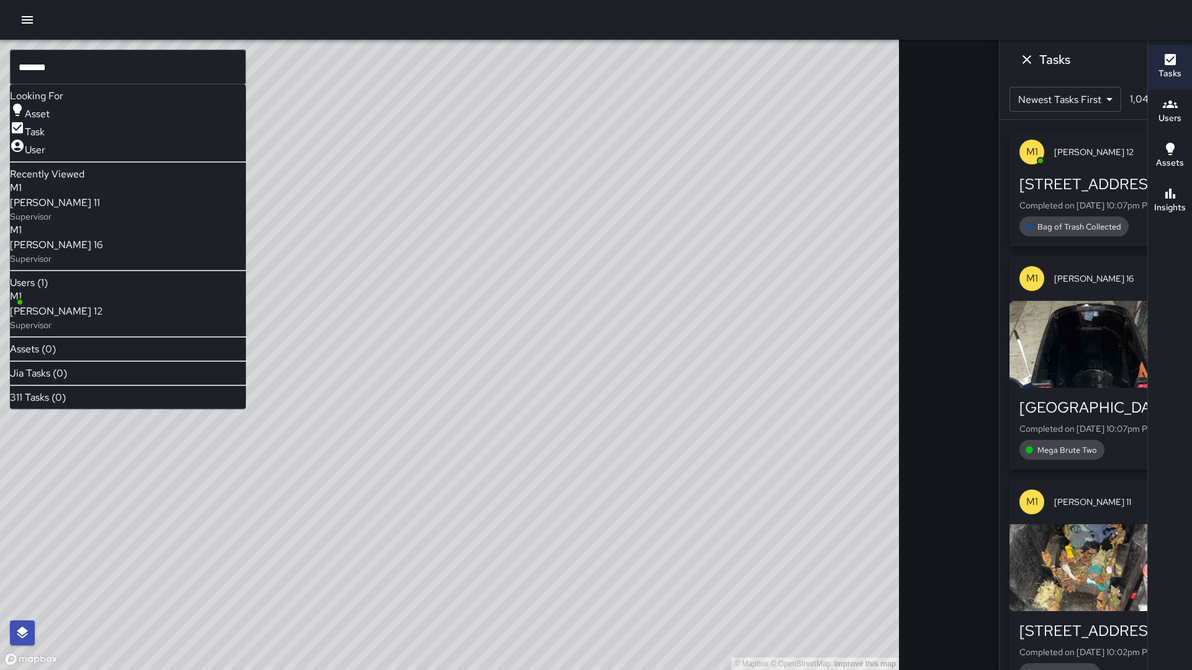
click at [103, 331] on div "M1 [PERSON_NAME] 12 Supervisor" at bounding box center [56, 310] width 93 height 42
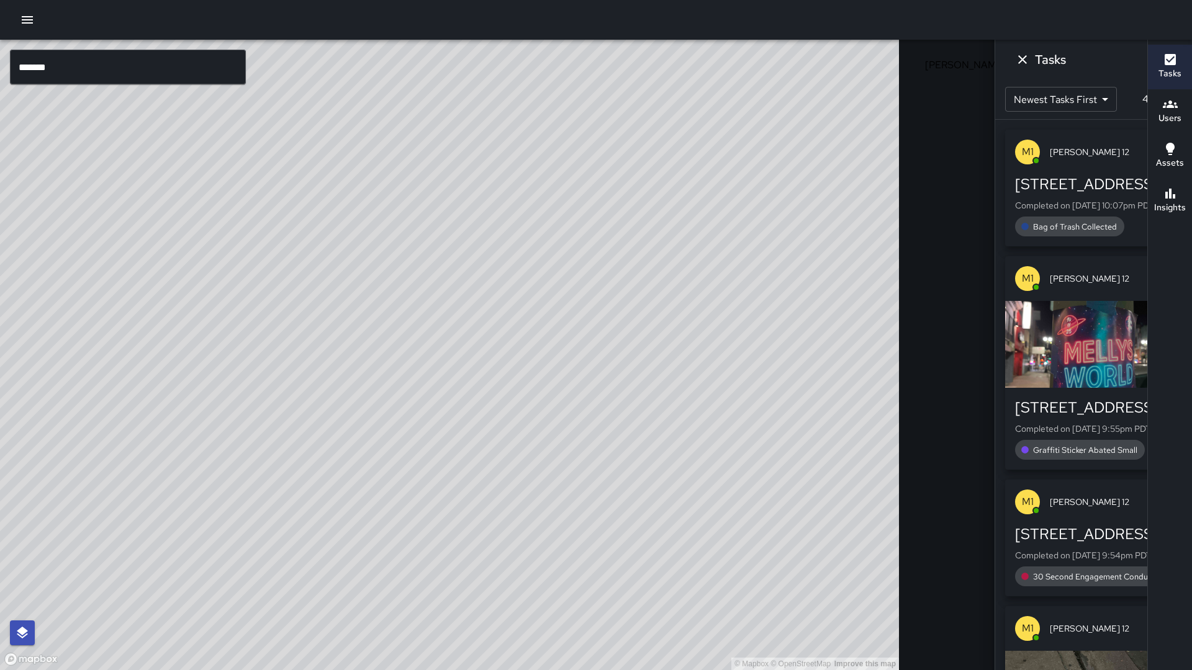
click at [88, 79] on input "*******" at bounding box center [128, 67] width 236 height 35
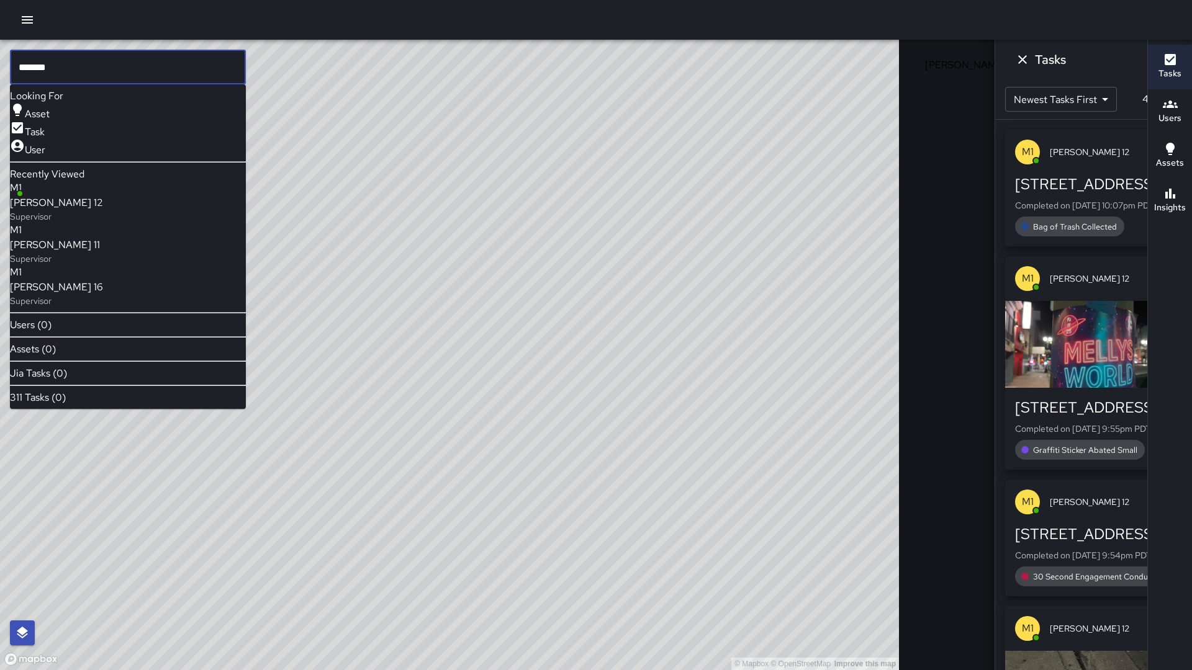
click at [917, 61] on span "[PERSON_NAME] 12" at bounding box center [971, 64] width 108 height 13
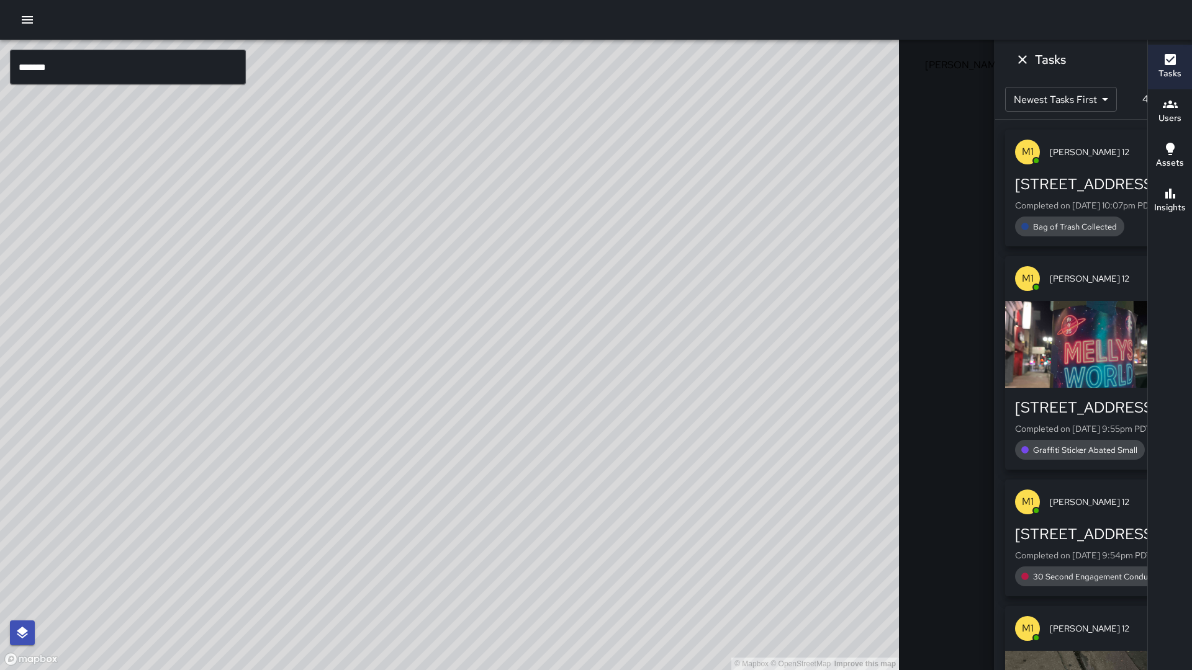
click at [1027, 61] on icon at bounding box center [1033, 61] width 12 height 12
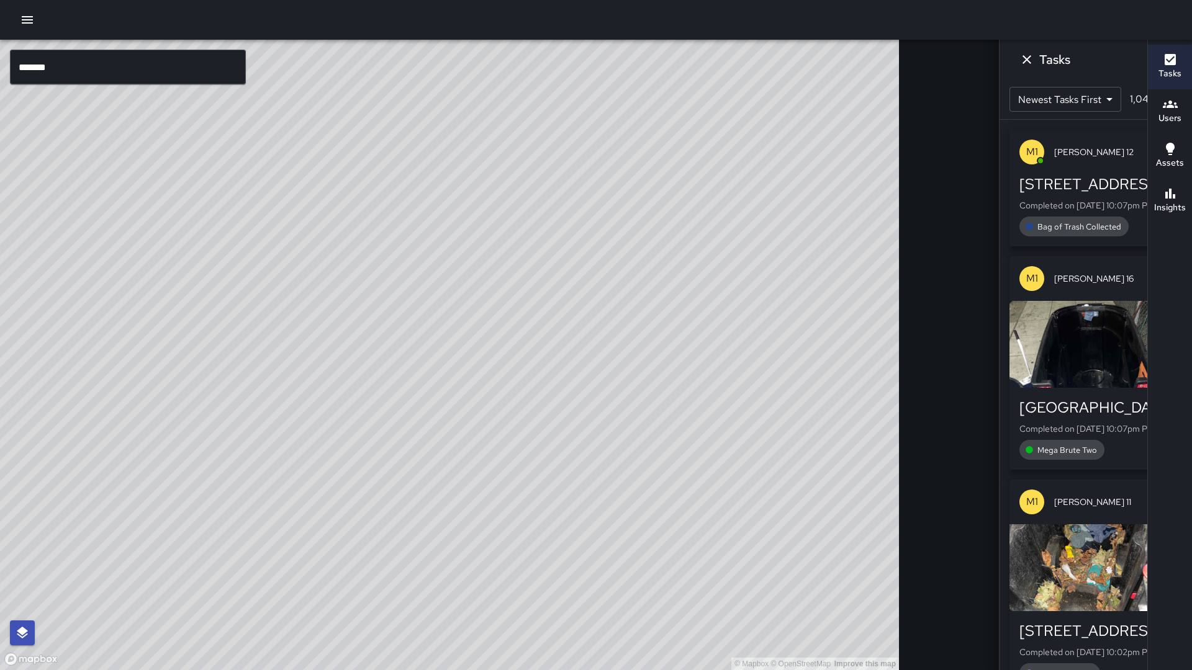
click at [78, 74] on input "*******" at bounding box center [128, 67] width 236 height 35
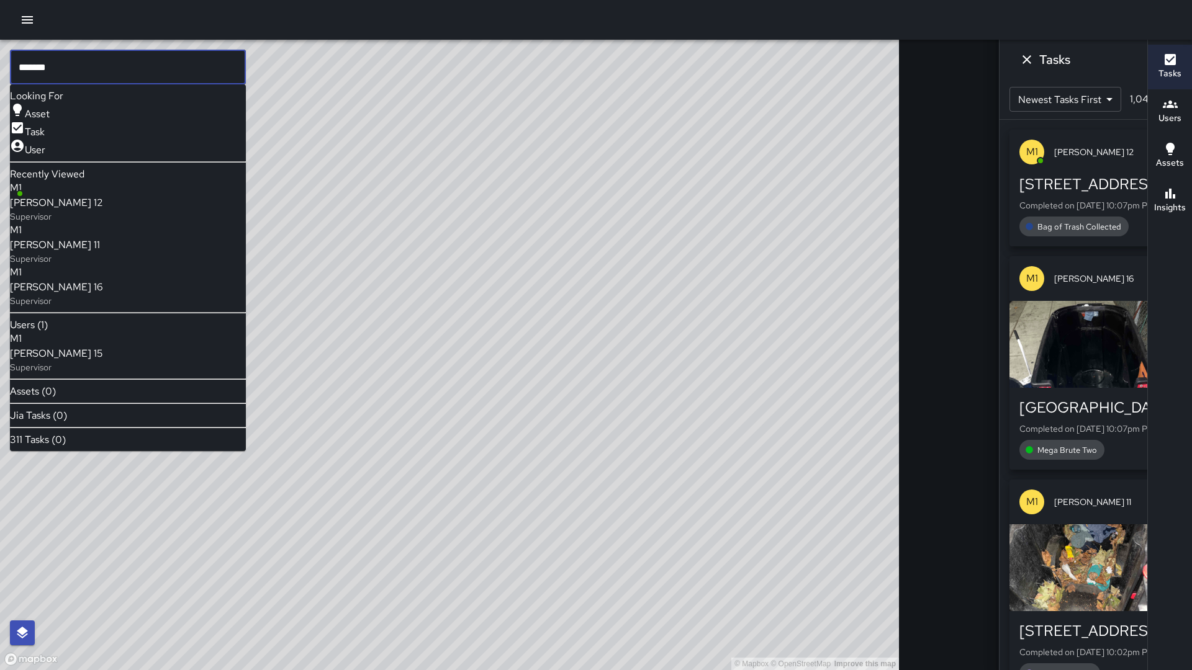
click at [94, 374] on div "M1 [PERSON_NAME] 15 Supervisor" at bounding box center [56, 352] width 93 height 42
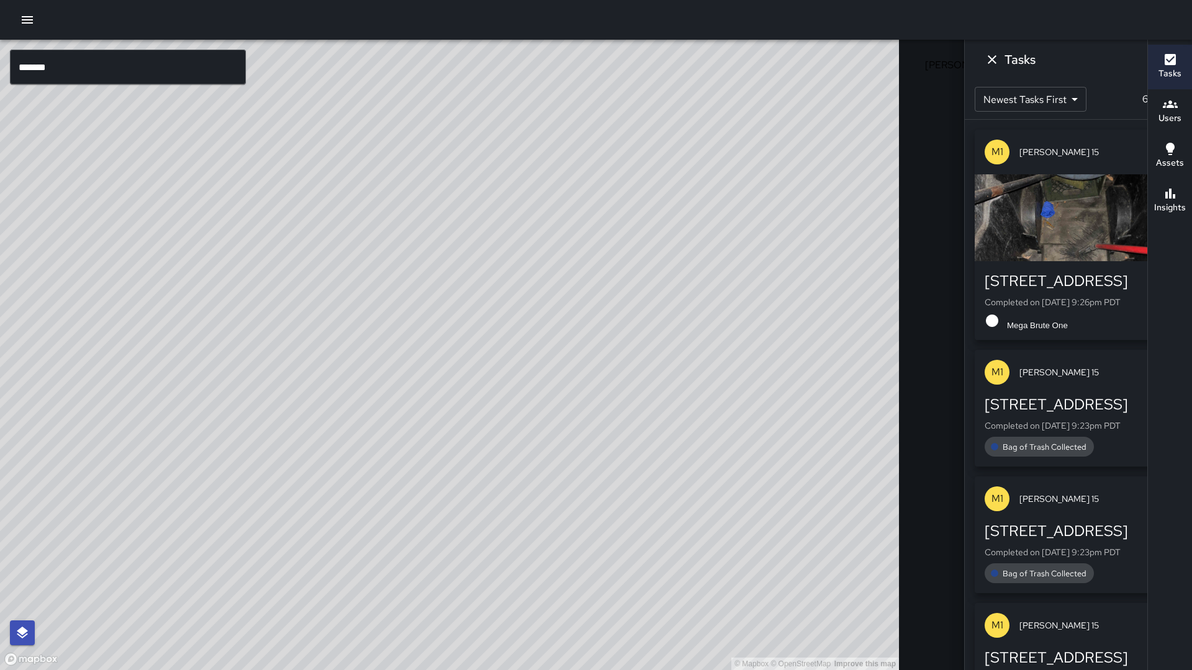
click at [360, 498] on div "© Mapbox © OpenStreetMap Improve this map" at bounding box center [449, 355] width 899 height 631
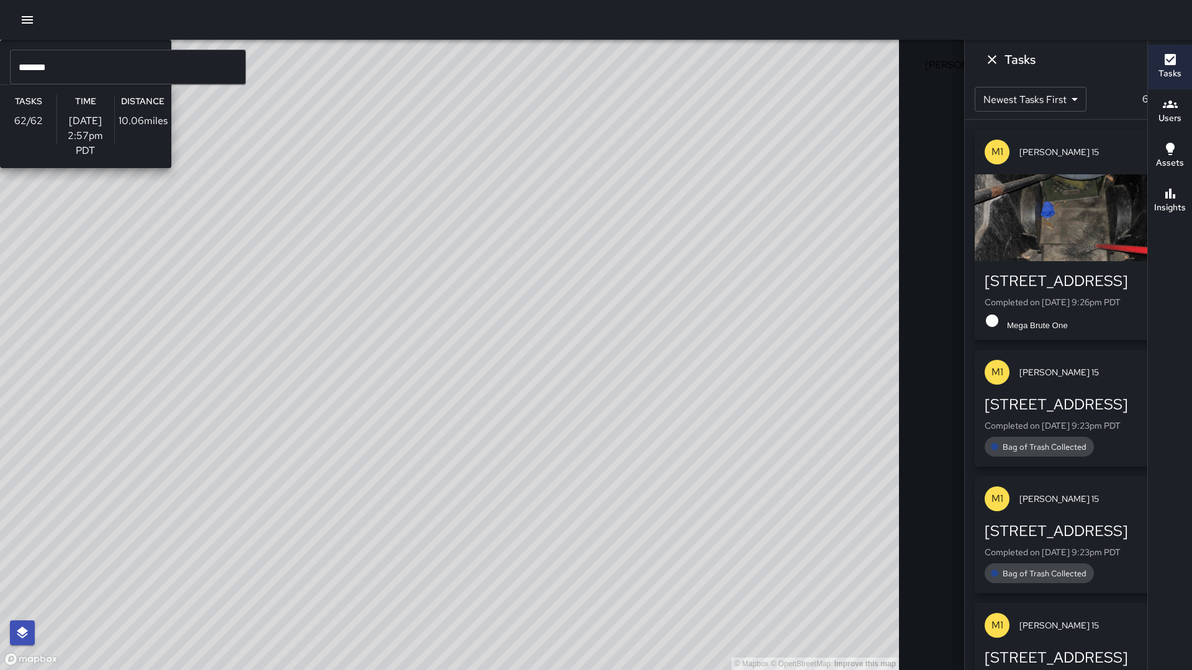
drag, startPoint x: 416, startPoint y: 548, endPoint x: 374, endPoint y: 189, distance: 361.3
click at [374, 189] on div "© Mapbox © OpenStreetMap Improve this map M1 [PERSON_NAME] 15 Supervisor Tasks …" at bounding box center [449, 355] width 899 height 631
click at [376, 193] on div "© Mapbox © OpenStreetMap Improve this map M1 [PERSON_NAME] 15 Supervisor Tasks …" at bounding box center [449, 355] width 899 height 631
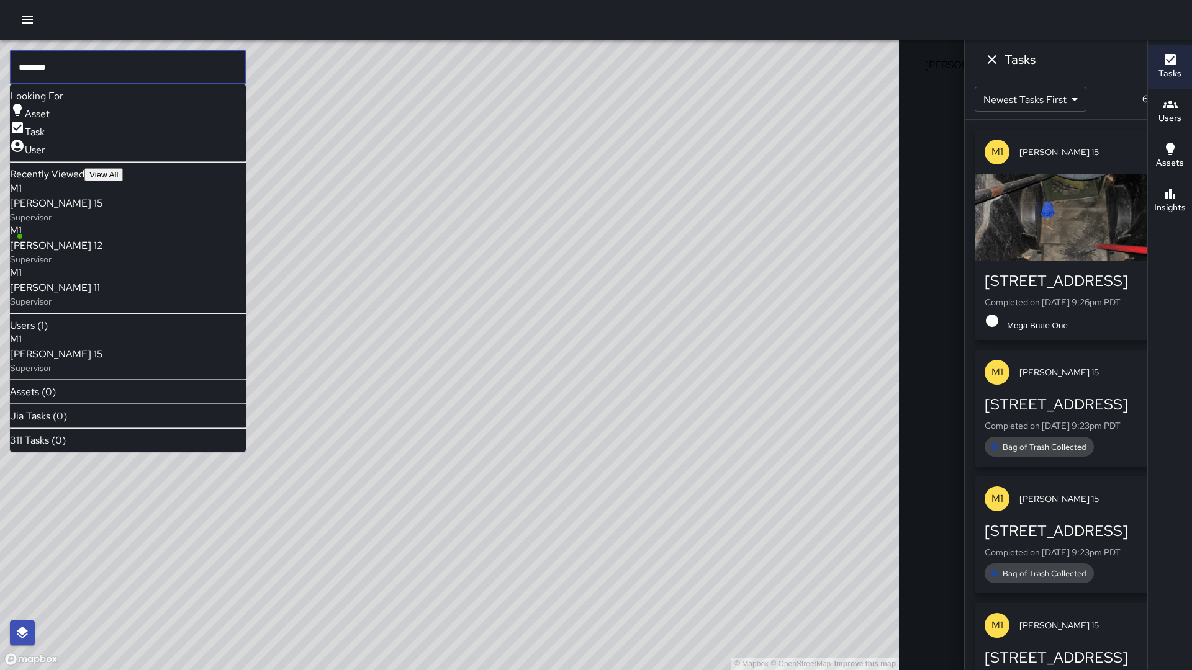
click at [85, 68] on input "*******" at bounding box center [128, 67] width 236 height 35
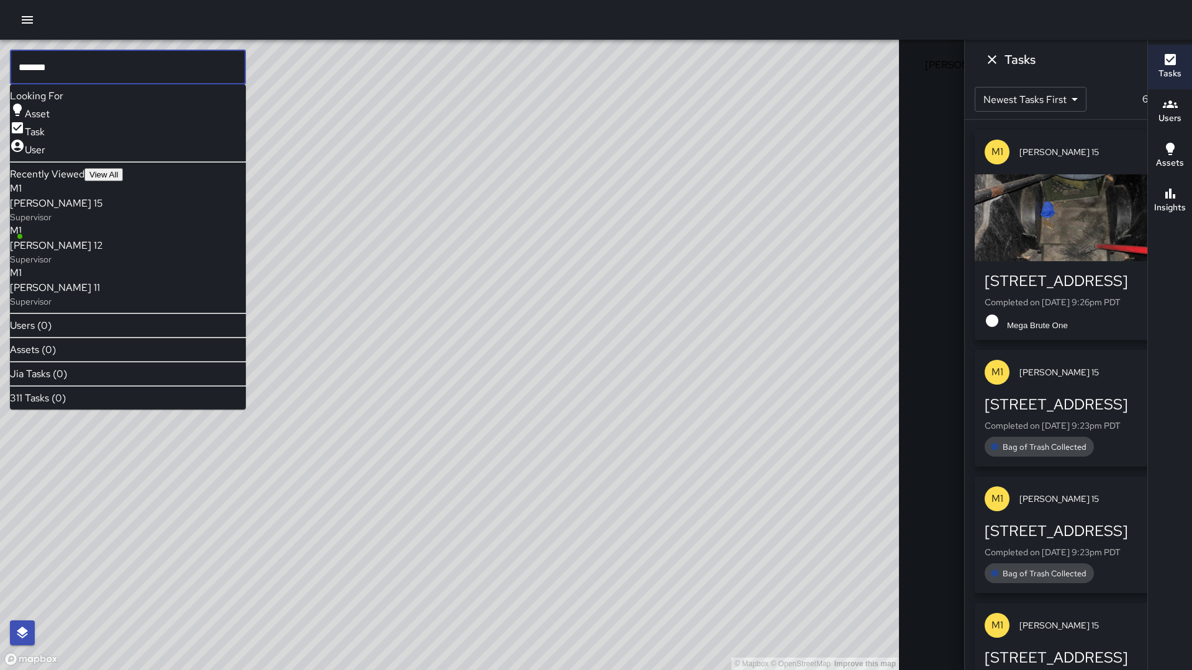
click at [85, 68] on input "*******" at bounding box center [128, 67] width 236 height 35
click at [1027, 62] on icon at bounding box center [1033, 61] width 12 height 12
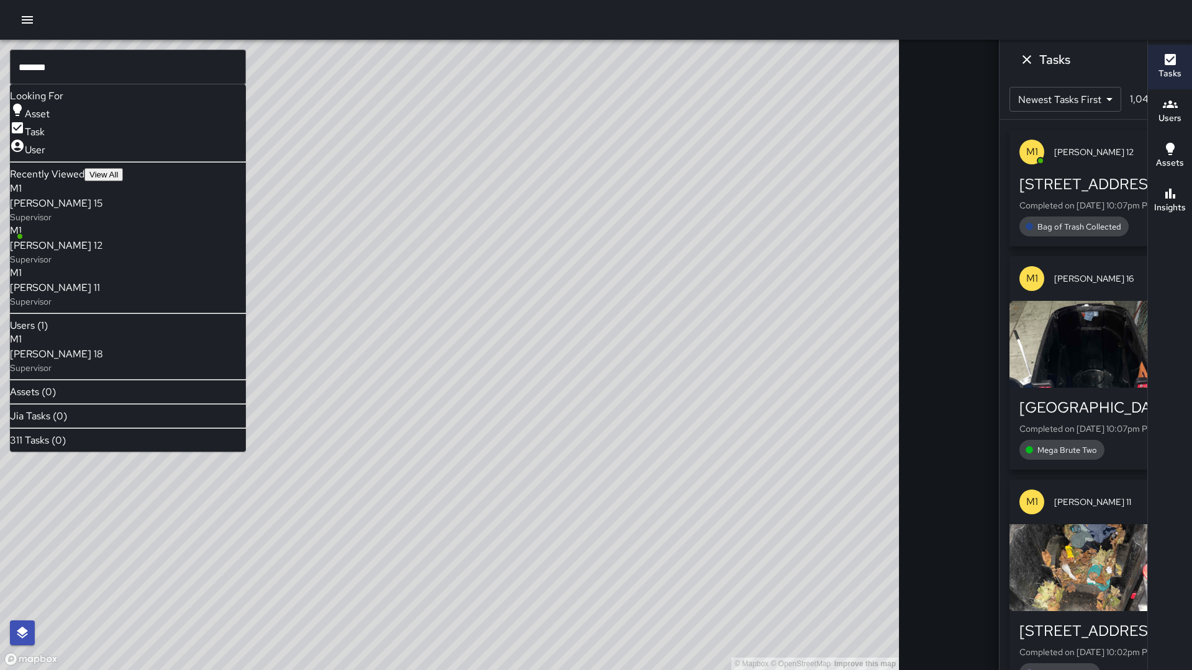
click at [78, 374] on p "Supervisor" at bounding box center [56, 368] width 93 height 12
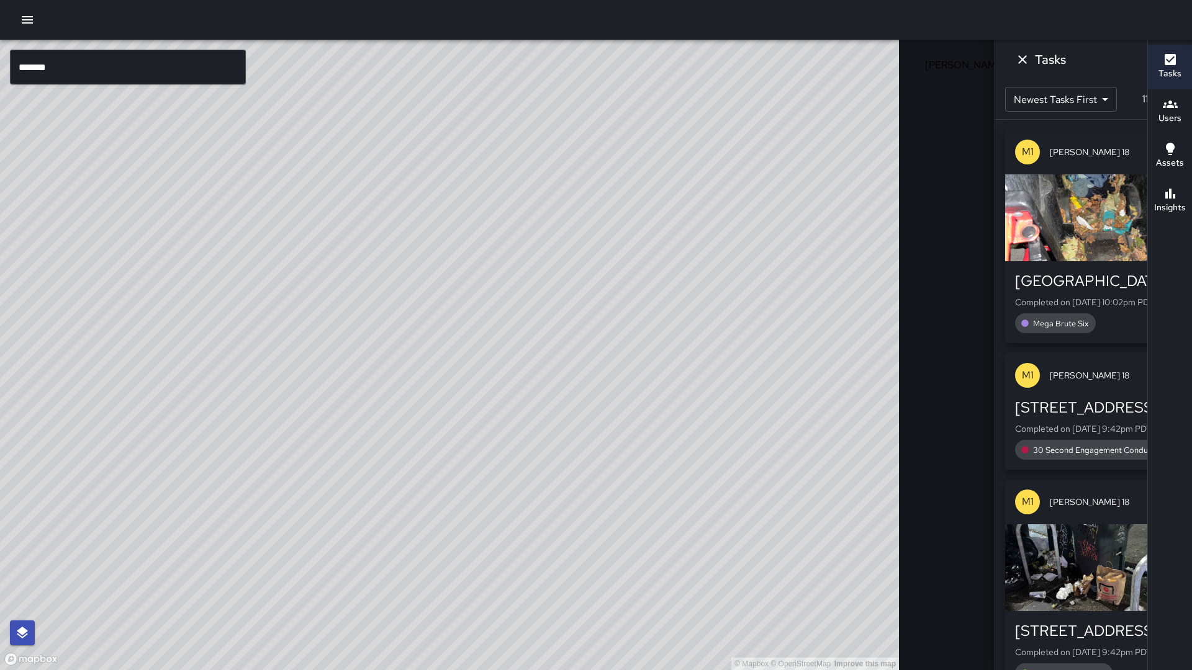
click at [72, 70] on input "*******" at bounding box center [128, 67] width 236 height 35
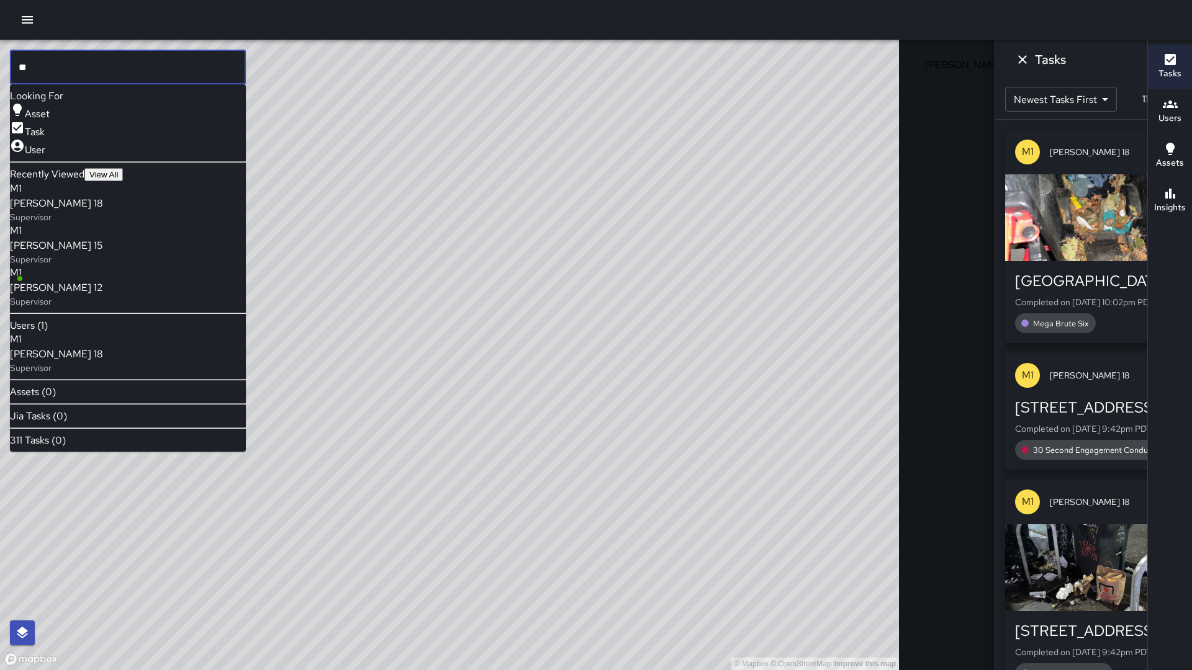
type input "*"
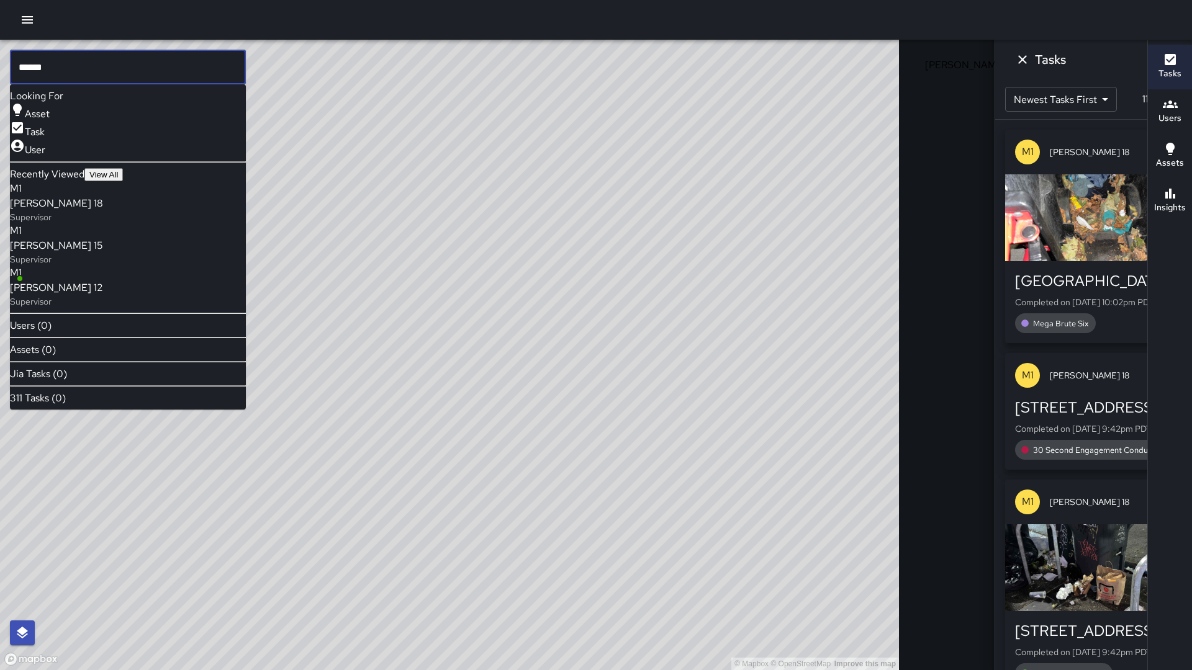
type input "******"
click at [1027, 61] on icon at bounding box center [1033, 61] width 12 height 12
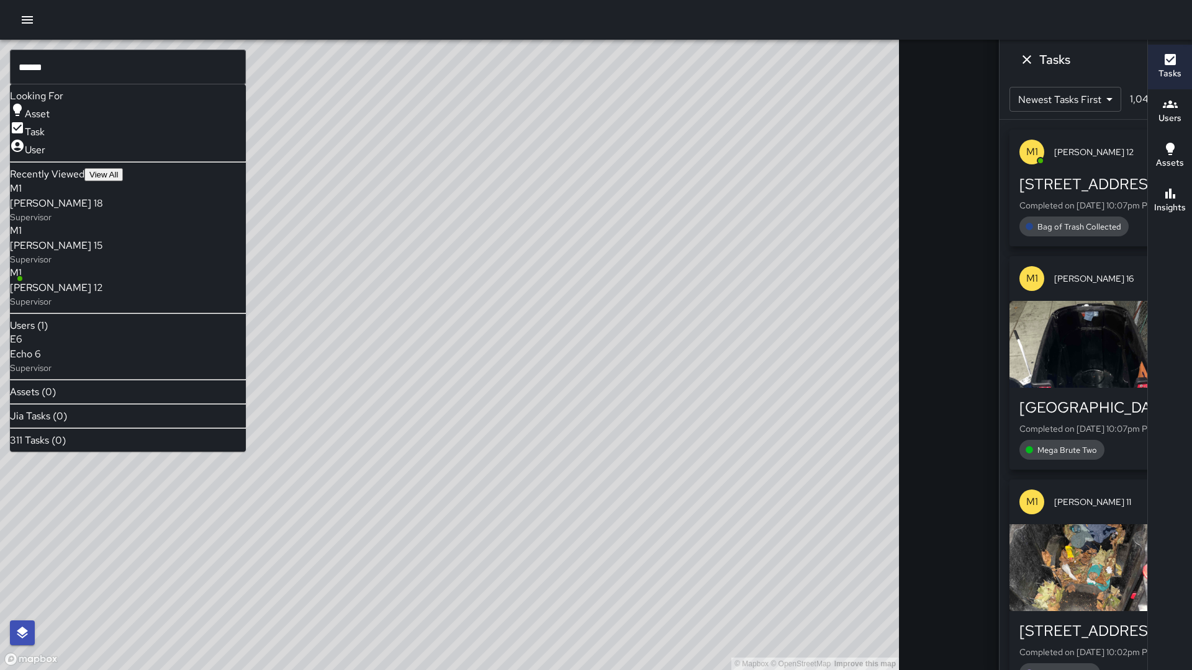
click at [52, 358] on span "Echo 6" at bounding box center [31, 354] width 42 height 15
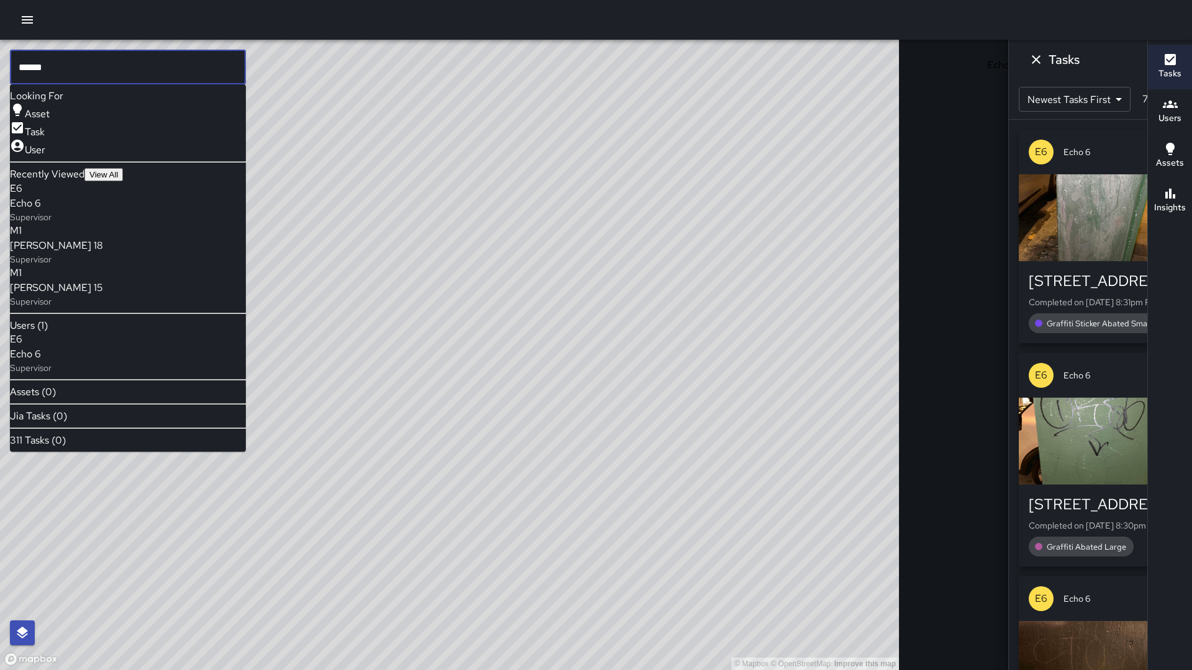
drag, startPoint x: 71, startPoint y: 57, endPoint x: 63, endPoint y: 63, distance: 9.8
click at [71, 56] on input "******" at bounding box center [128, 67] width 236 height 35
click at [58, 67] on input "******" at bounding box center [128, 67] width 236 height 35
